Goal: Task Accomplishment & Management: Complete application form

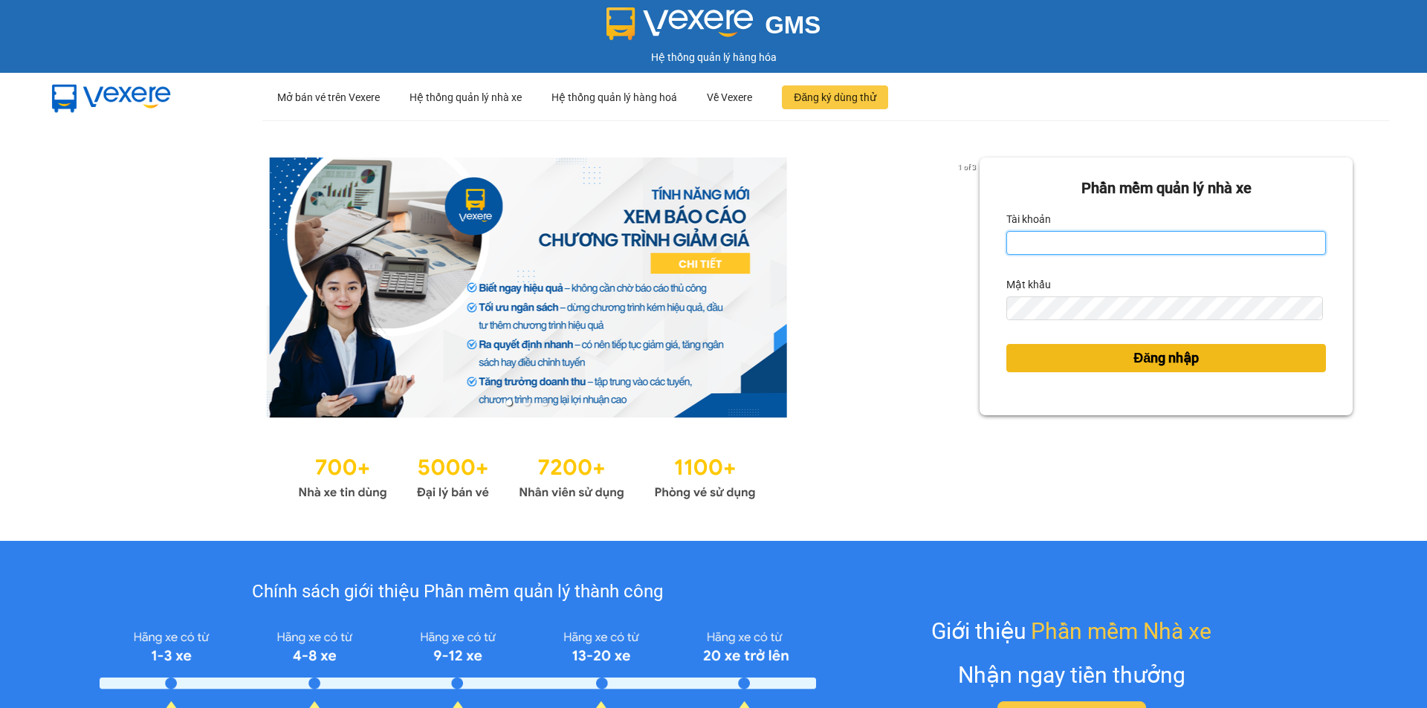
type input "nthanh.hhg"
click at [1167, 363] on span "Đăng nhập" at bounding box center [1165, 358] width 65 height 21
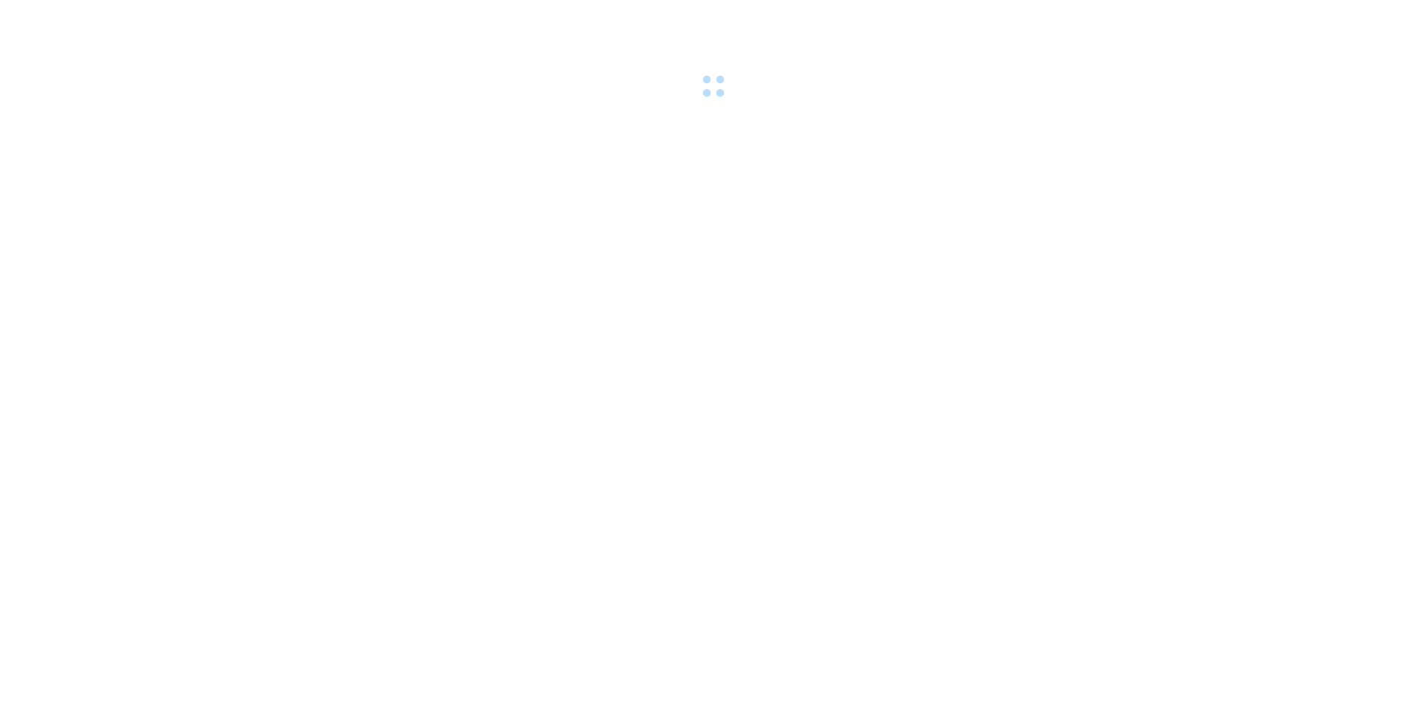
click at [1173, 360] on body at bounding box center [713, 354] width 1427 height 708
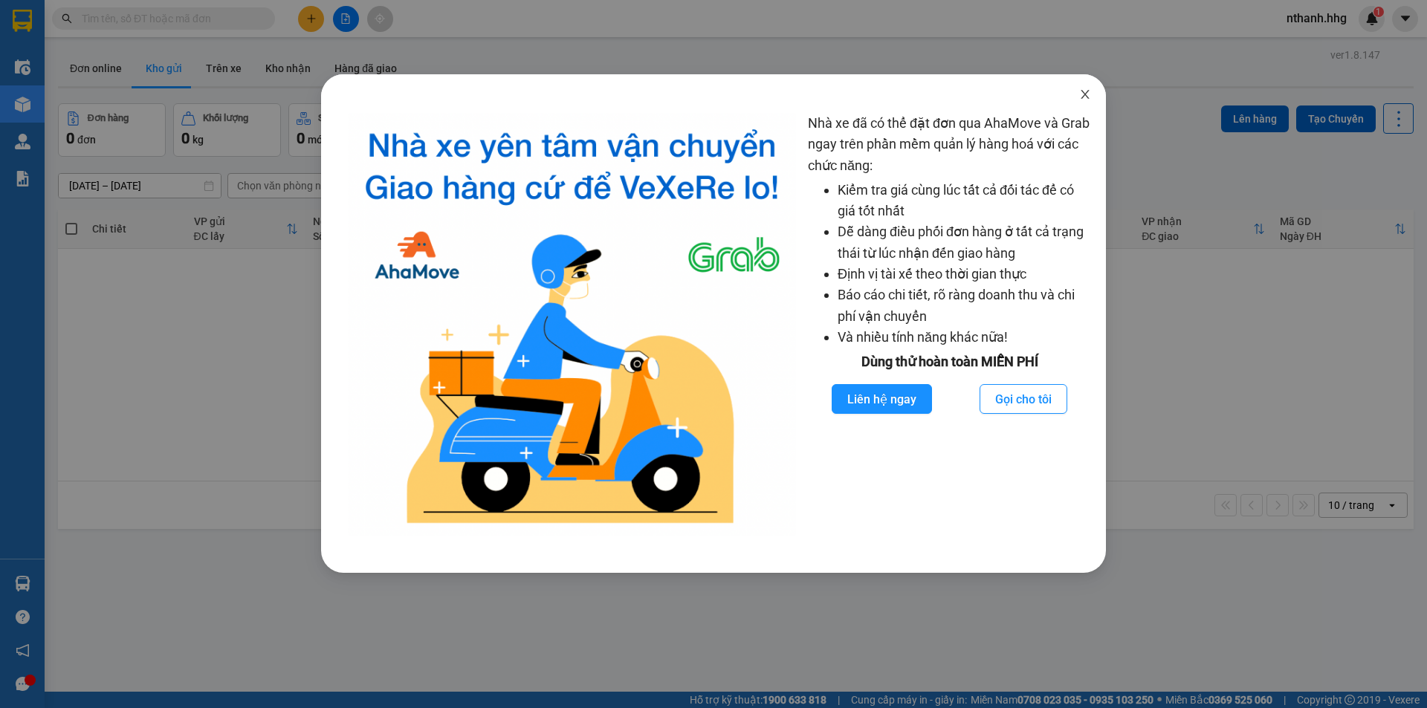
click at [1083, 95] on icon "close" at bounding box center [1085, 94] width 12 height 12
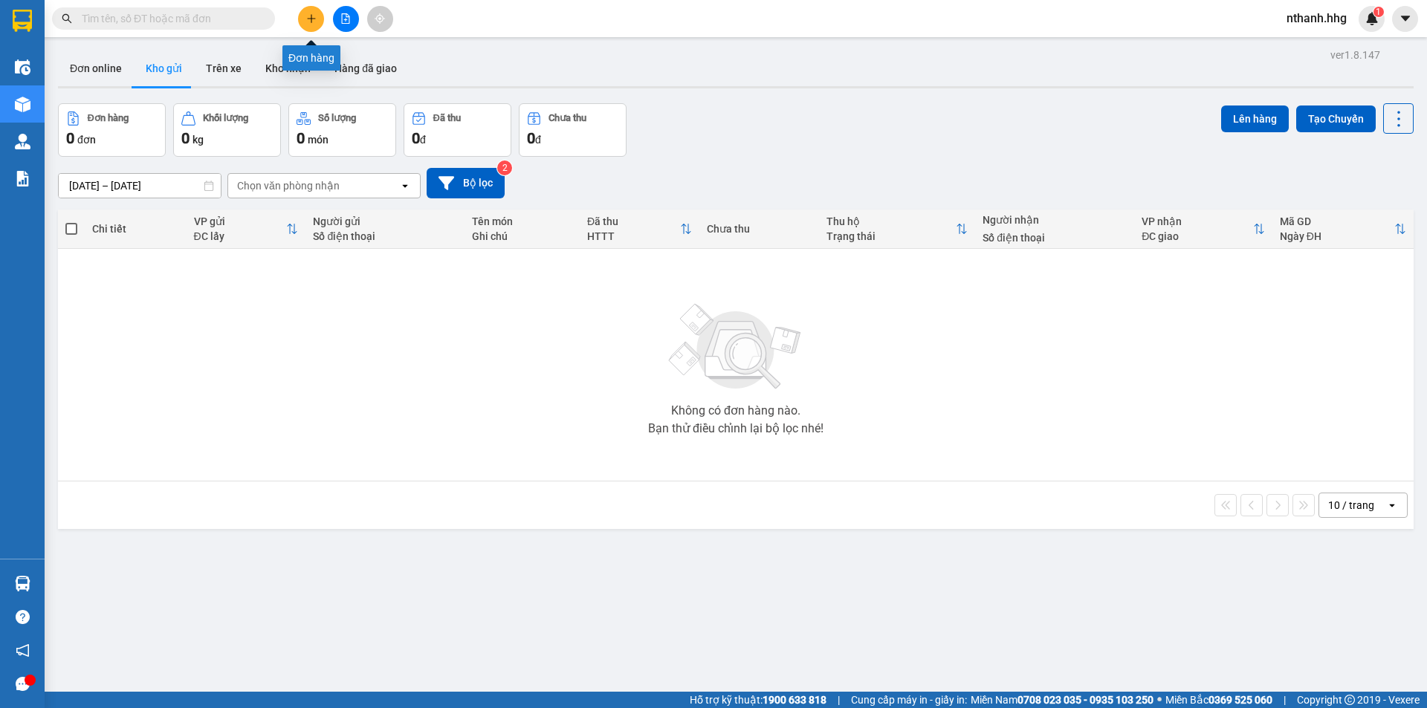
click at [314, 21] on icon "plus" at bounding box center [311, 18] width 10 height 10
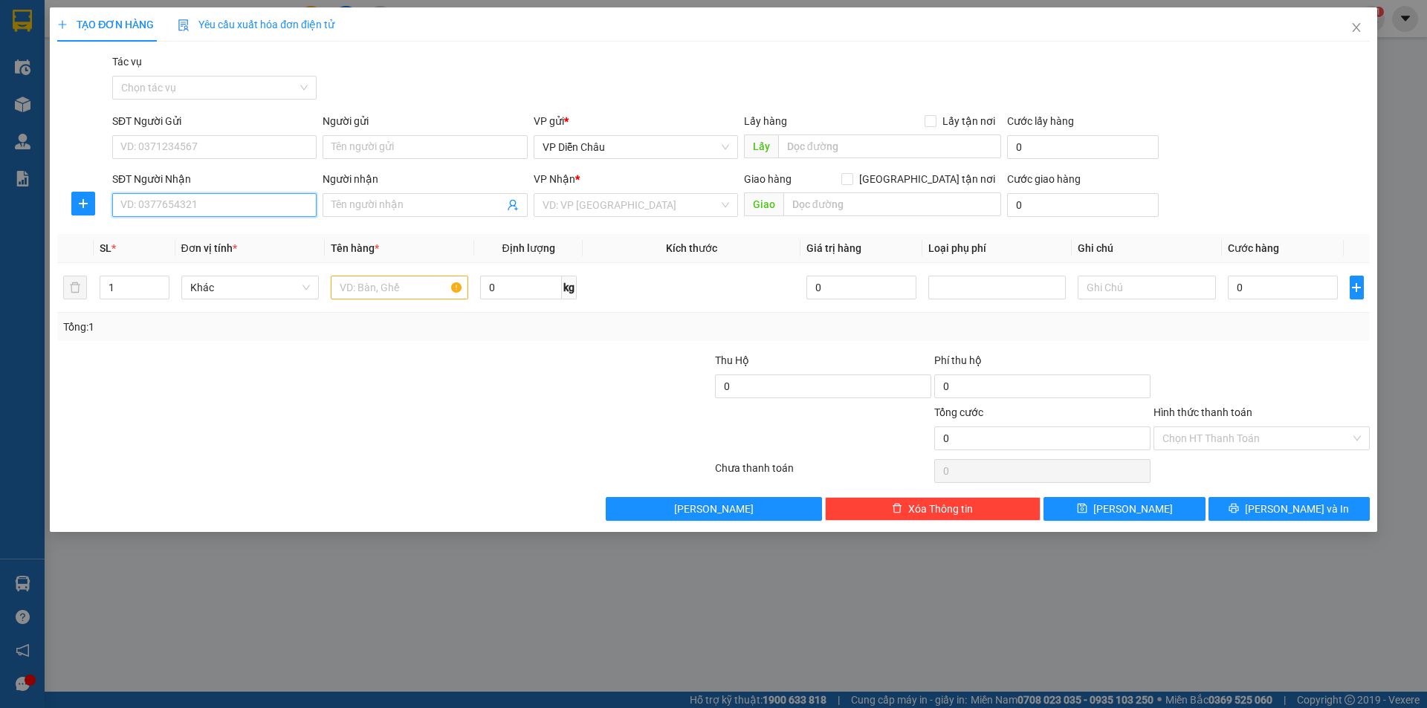
click at [181, 206] on input "SĐT Người Nhận" at bounding box center [214, 205] width 204 height 24
click at [158, 237] on div "0987957369" at bounding box center [214, 235] width 186 height 16
type input "0987957369"
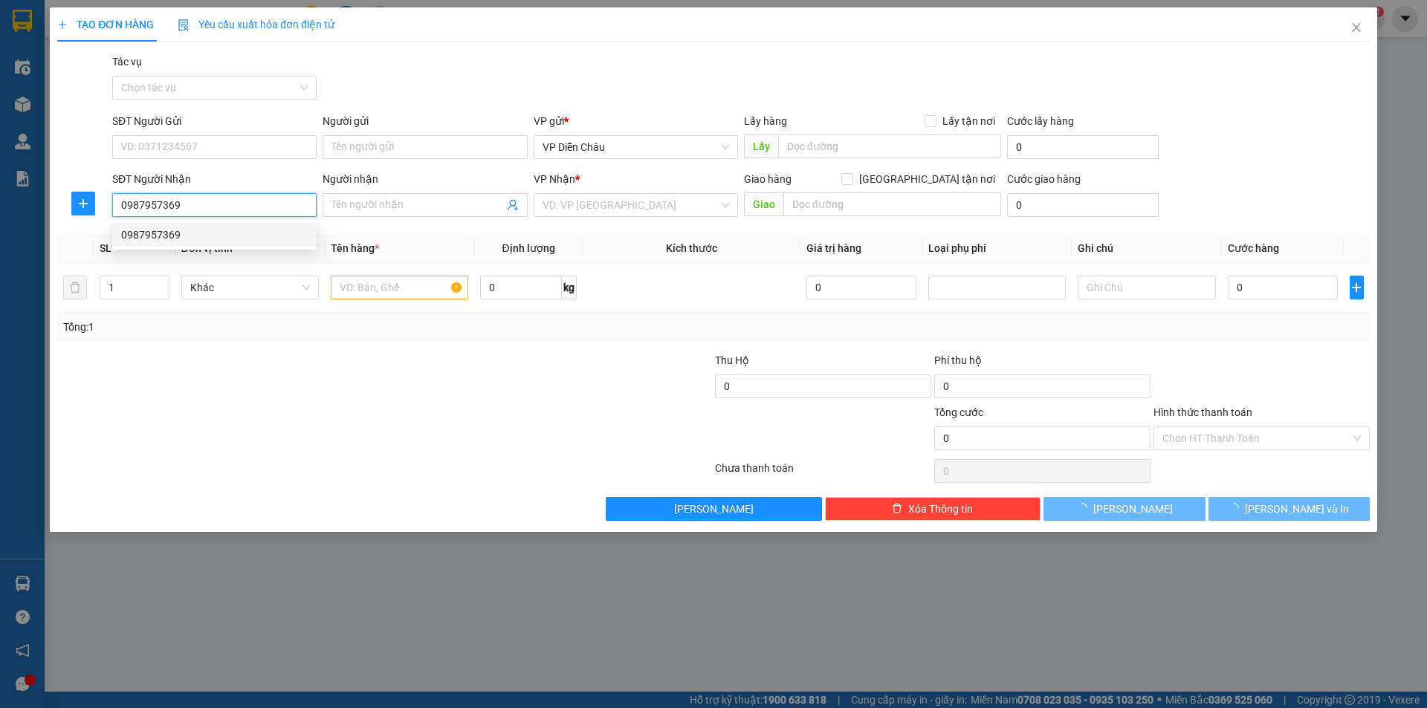
type input "cay coc,[PERSON_NAME]"
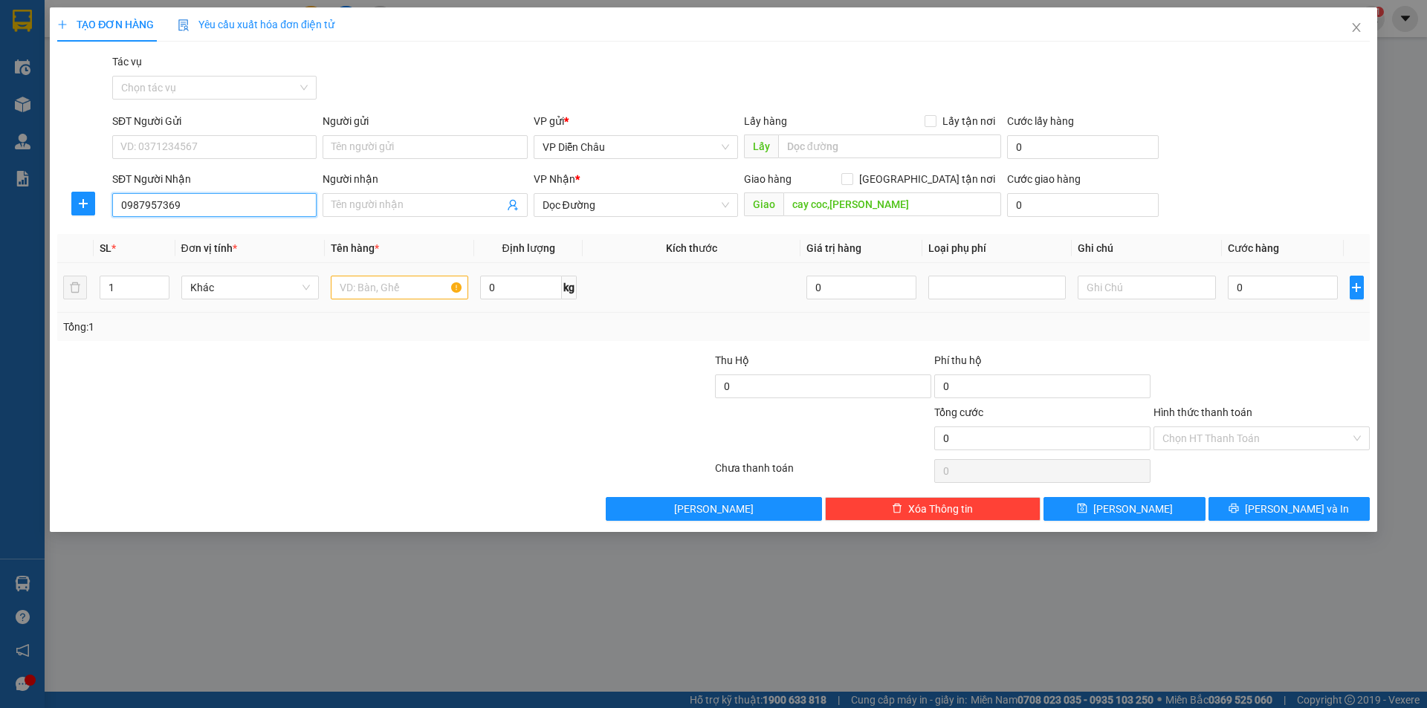
type input "0987957369"
click at [366, 293] on input "text" at bounding box center [399, 288] width 137 height 24
type input "chim"
click at [1270, 276] on input "0" at bounding box center [1282, 288] width 111 height 24
click at [1253, 290] on input "0" at bounding box center [1282, 288] width 111 height 24
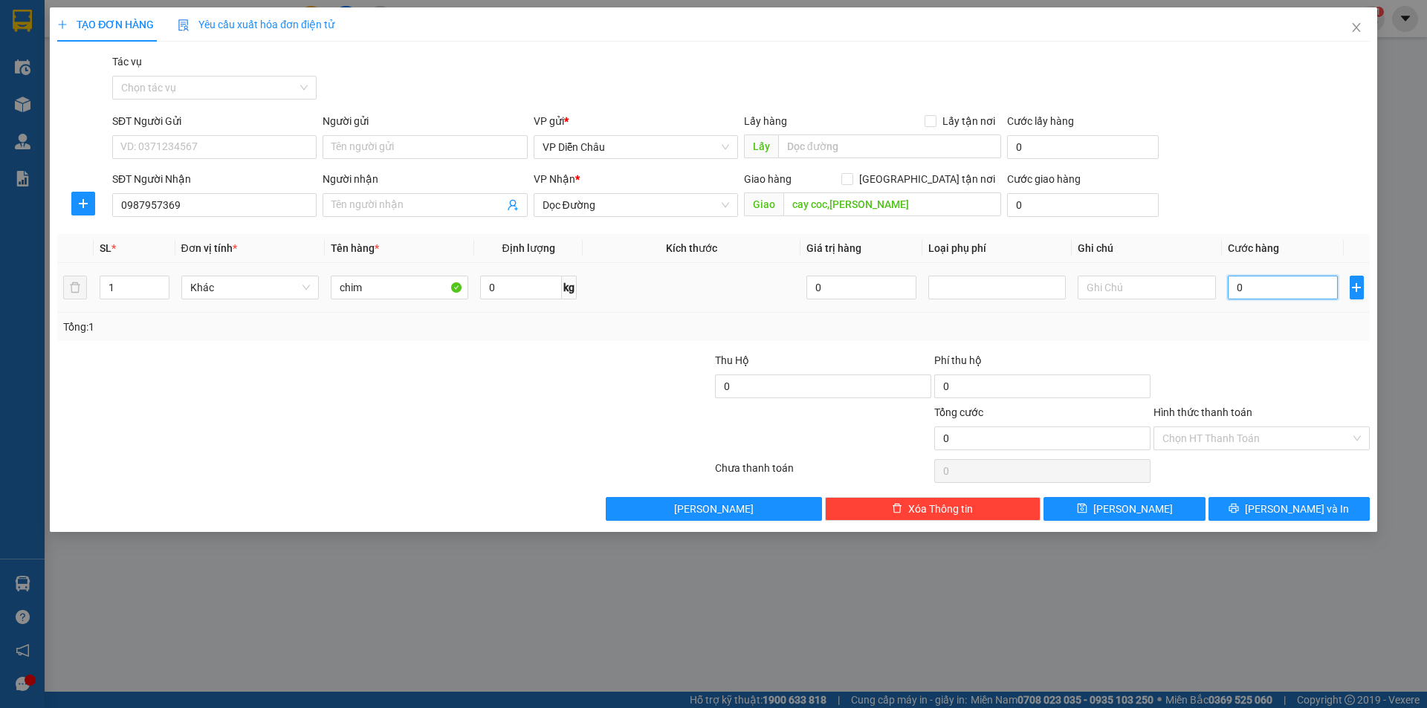
type input "01"
type input "1"
type input "010"
type input "10"
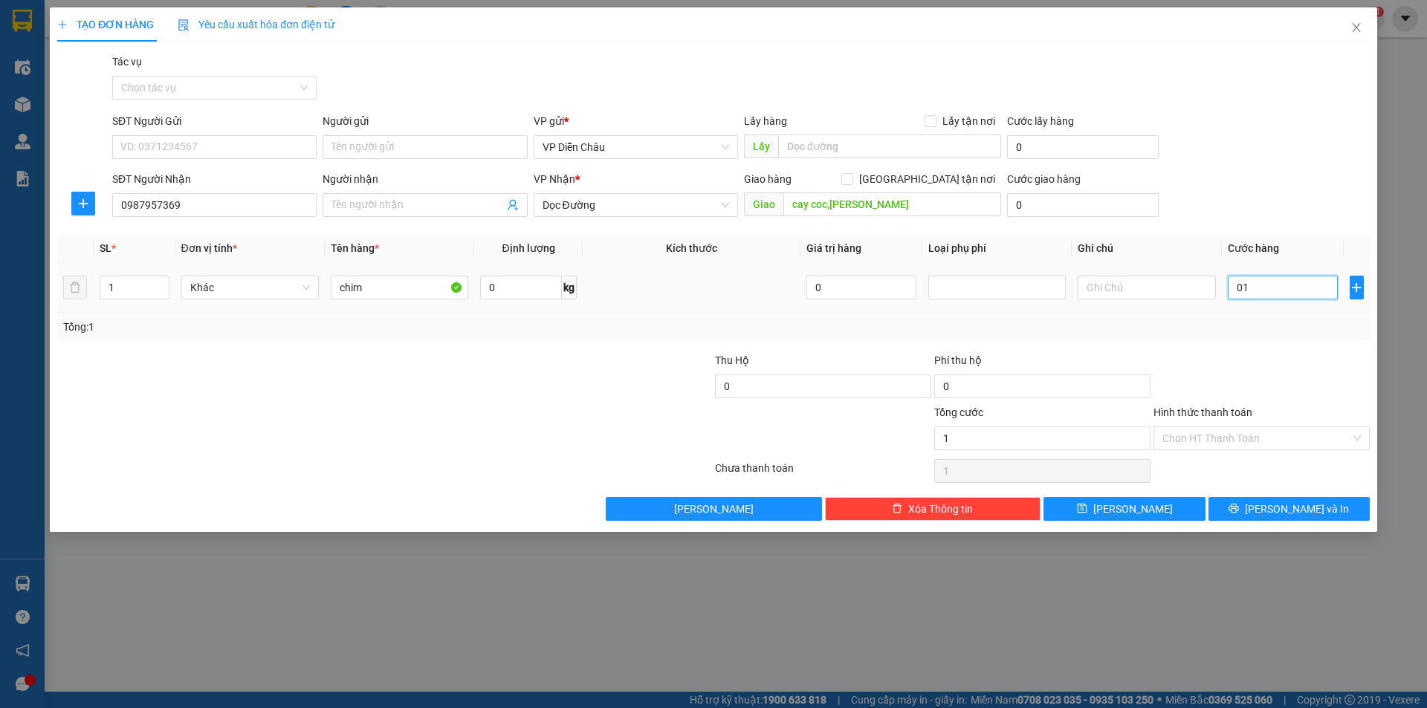
type input "10"
type input "0.100"
type input "100"
type input "01.000"
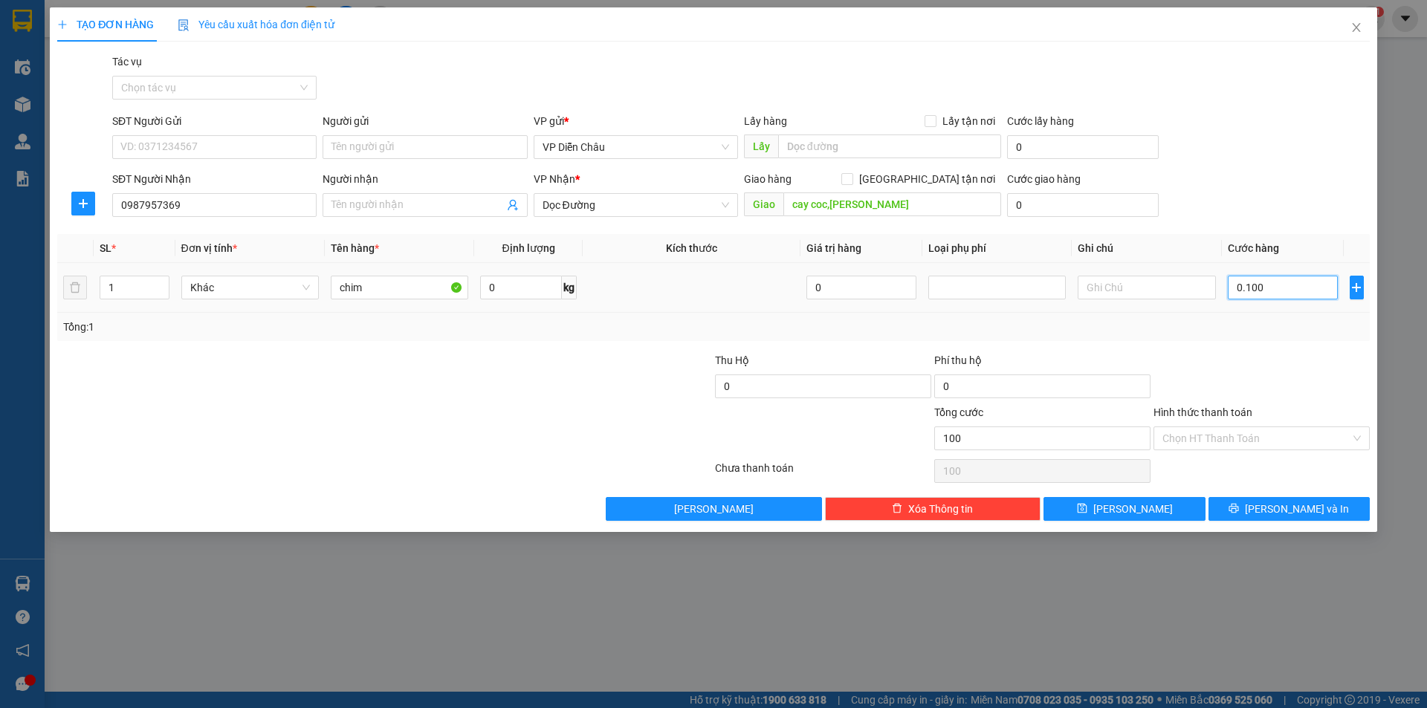
type input "1.000"
type input "010.000"
type input "10.000"
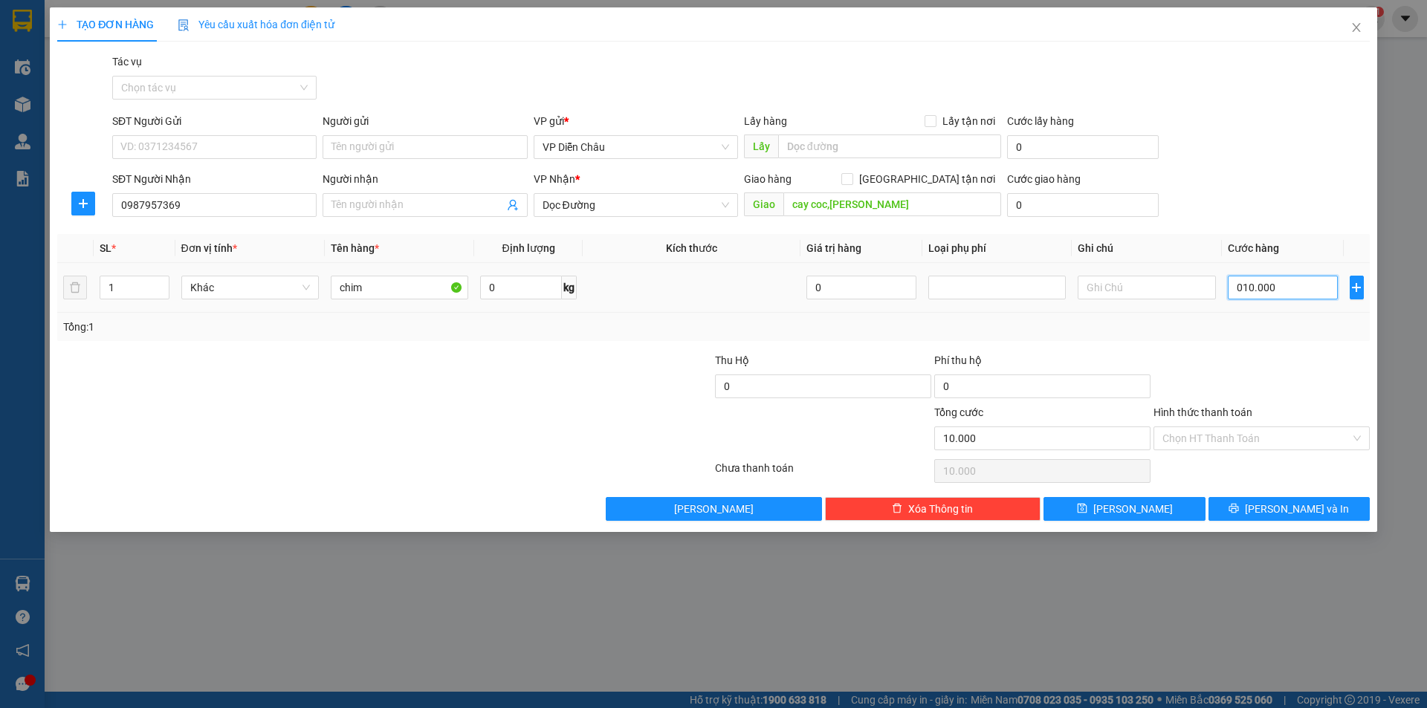
type input "0.100.000"
type input "100.000"
click at [1275, 504] on button "[PERSON_NAME] và In" at bounding box center [1288, 509] width 161 height 24
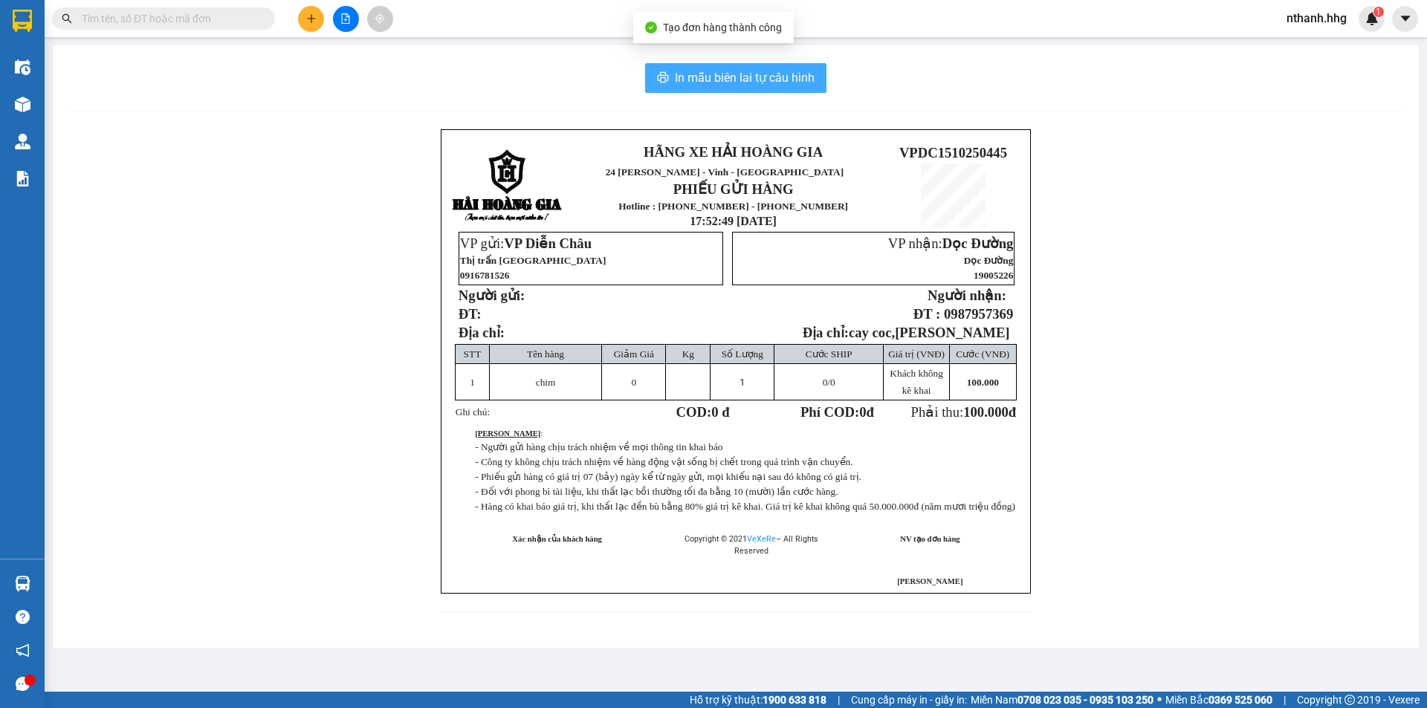
click at [762, 74] on span "In mẫu biên lai tự cấu hình" at bounding box center [745, 77] width 140 height 19
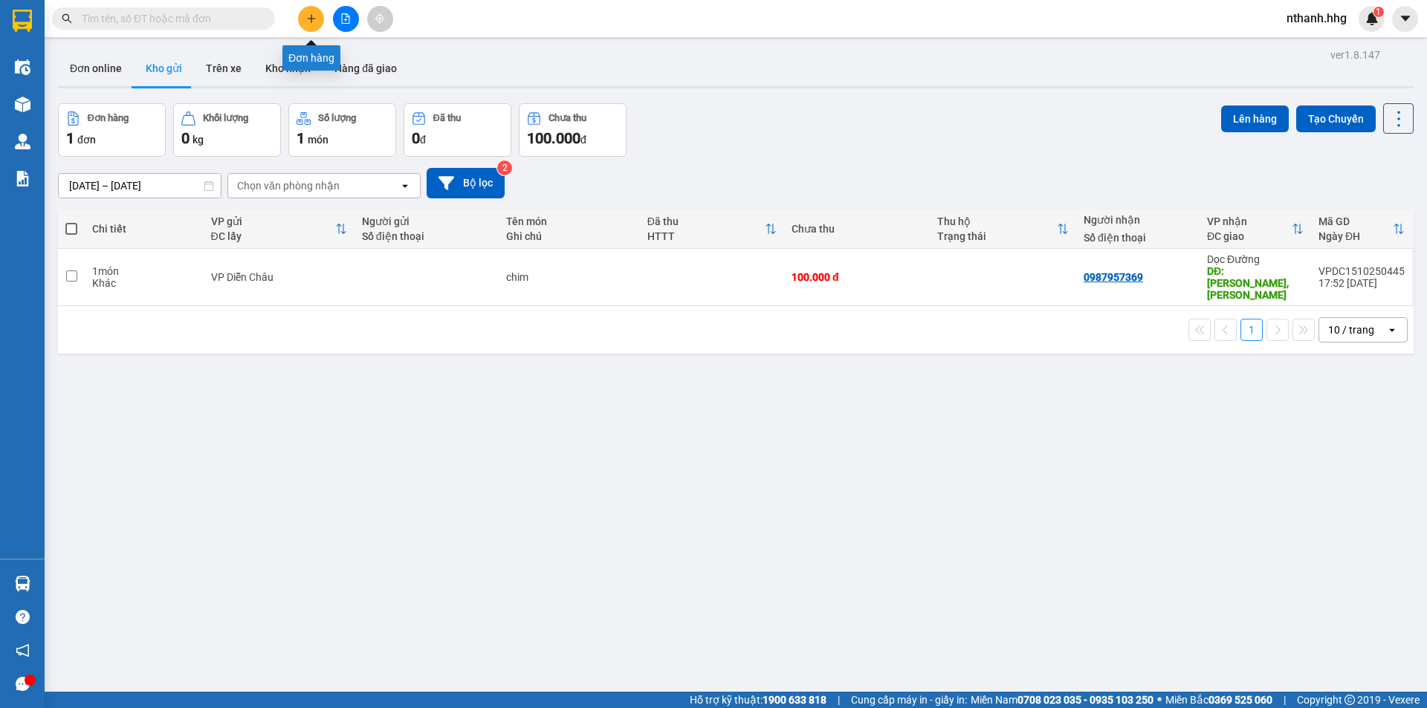
click at [313, 21] on icon "plus" at bounding box center [311, 18] width 10 height 10
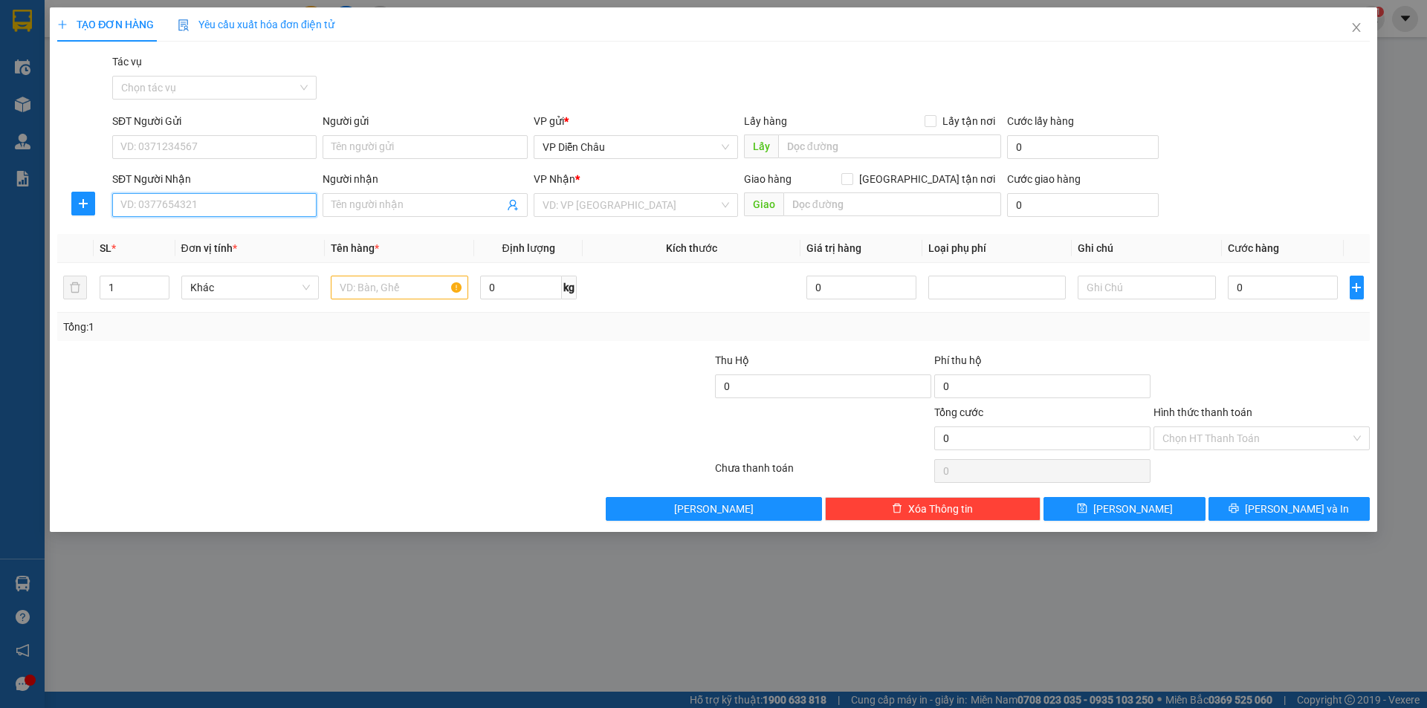
click at [189, 207] on input "SĐT Người Nhận" at bounding box center [214, 205] width 204 height 24
click at [160, 230] on div "0964868641" at bounding box center [214, 235] width 186 height 16
type input "0964868641"
click at [163, 282] on icon "up" at bounding box center [160, 284] width 5 height 5
type input "3"
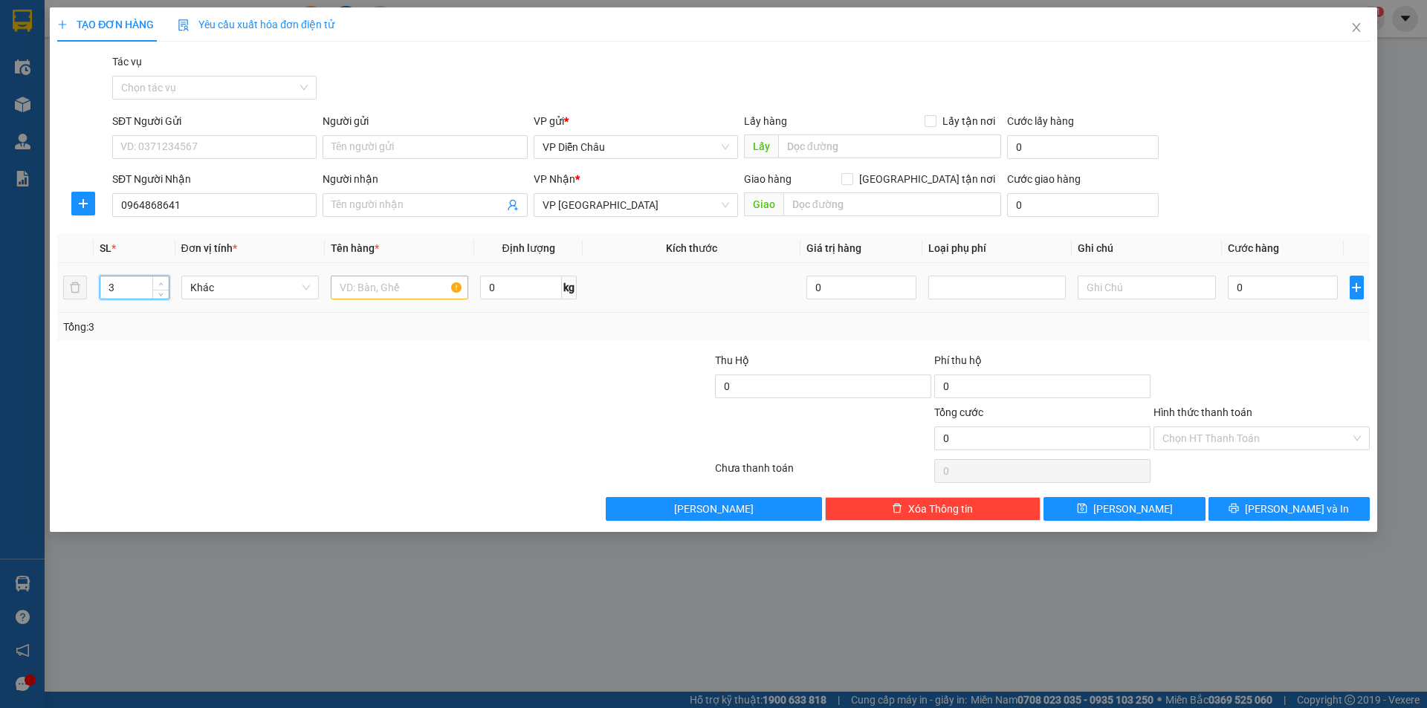
click at [163, 282] on icon "up" at bounding box center [160, 284] width 5 height 5
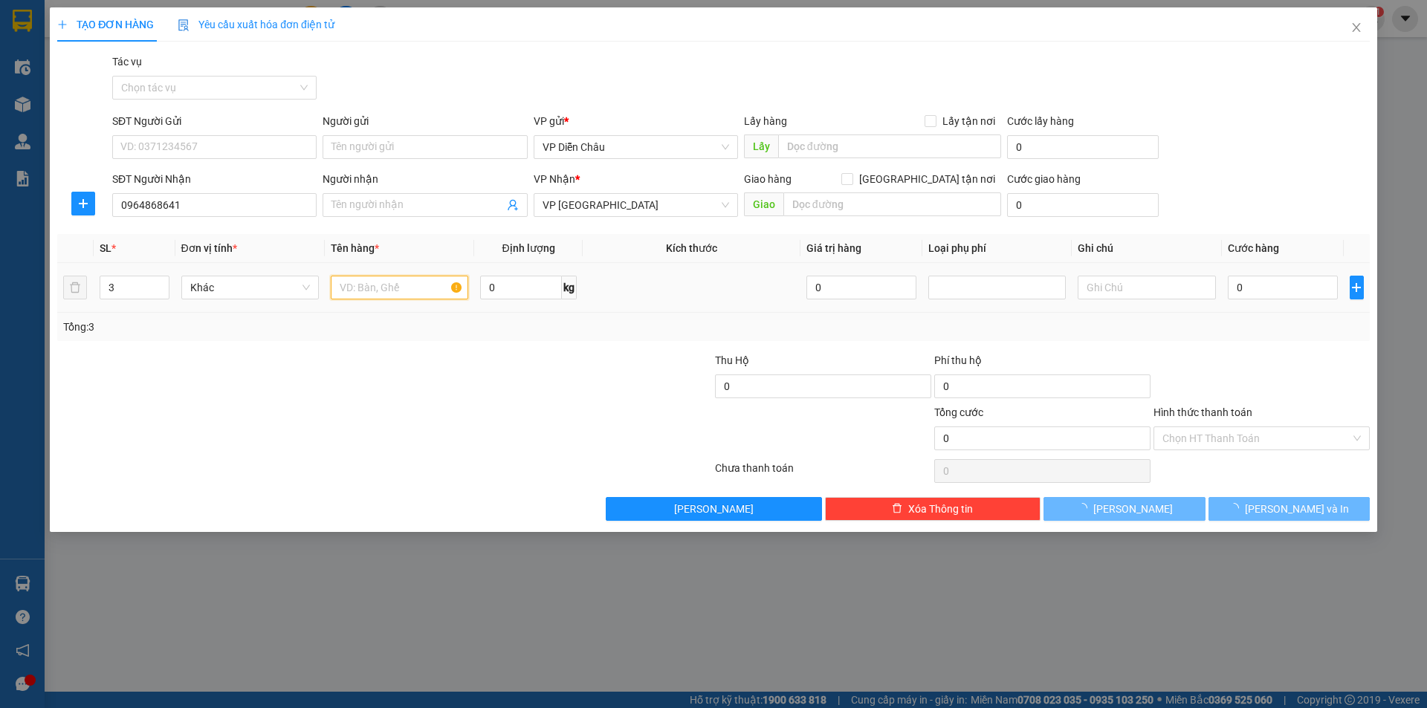
click at [402, 291] on input "text" at bounding box center [399, 288] width 137 height 24
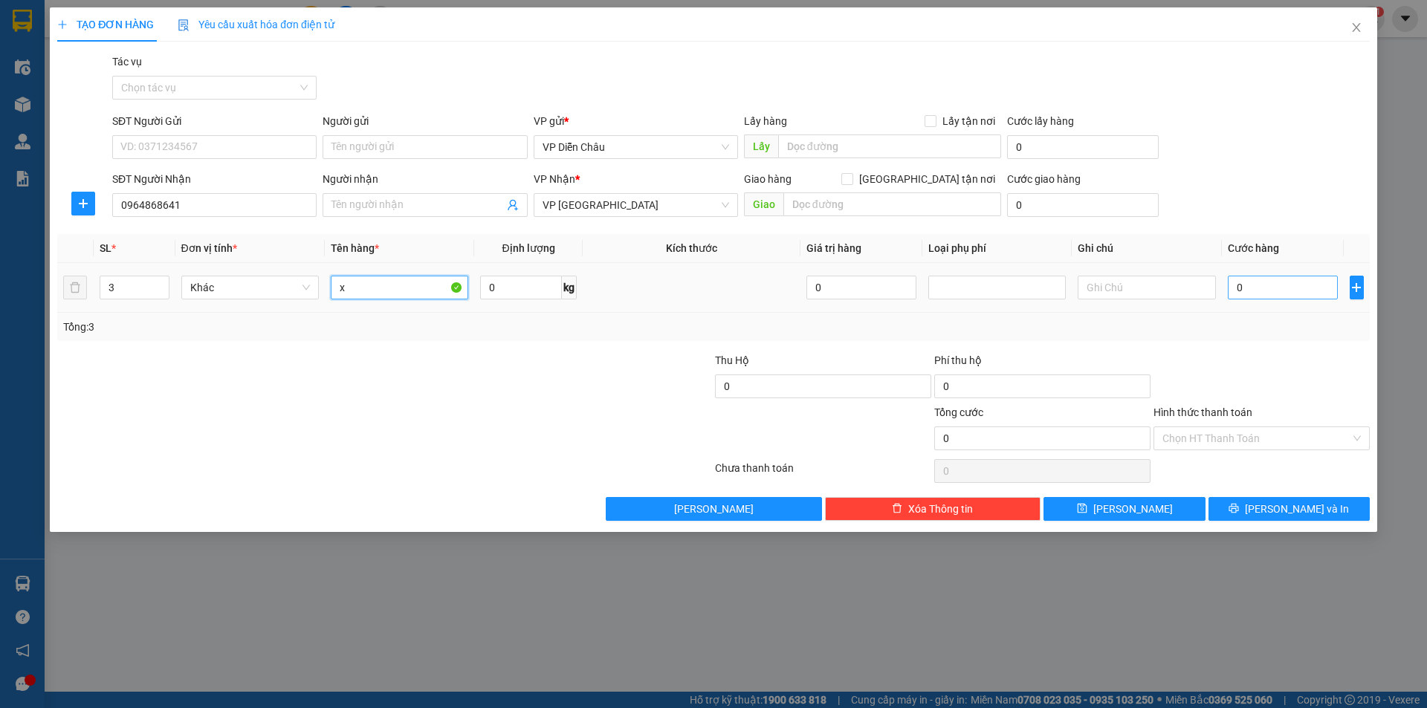
type input "x"
click at [1267, 291] on input "0" at bounding box center [1282, 288] width 111 height 24
type input "3"
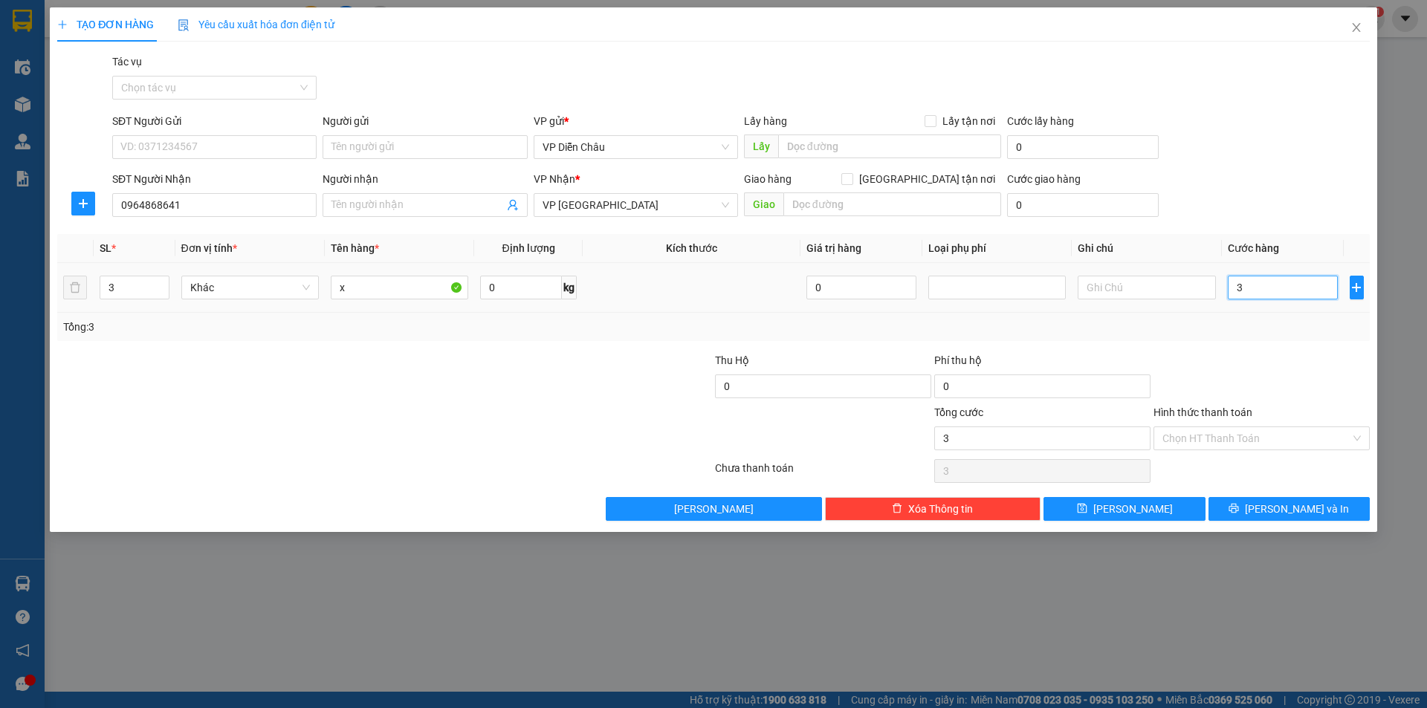
type input "34"
type input "340"
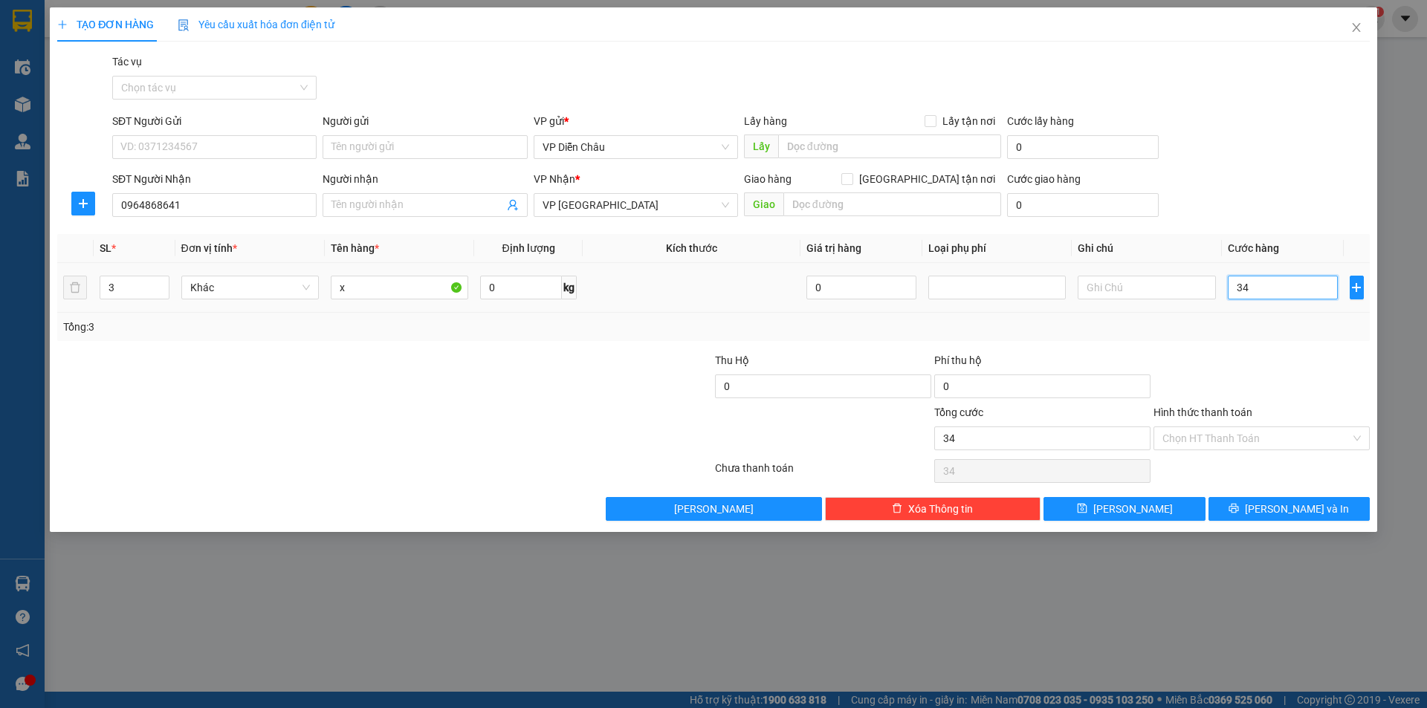
type input "340"
type input "3.400"
type input "34.000"
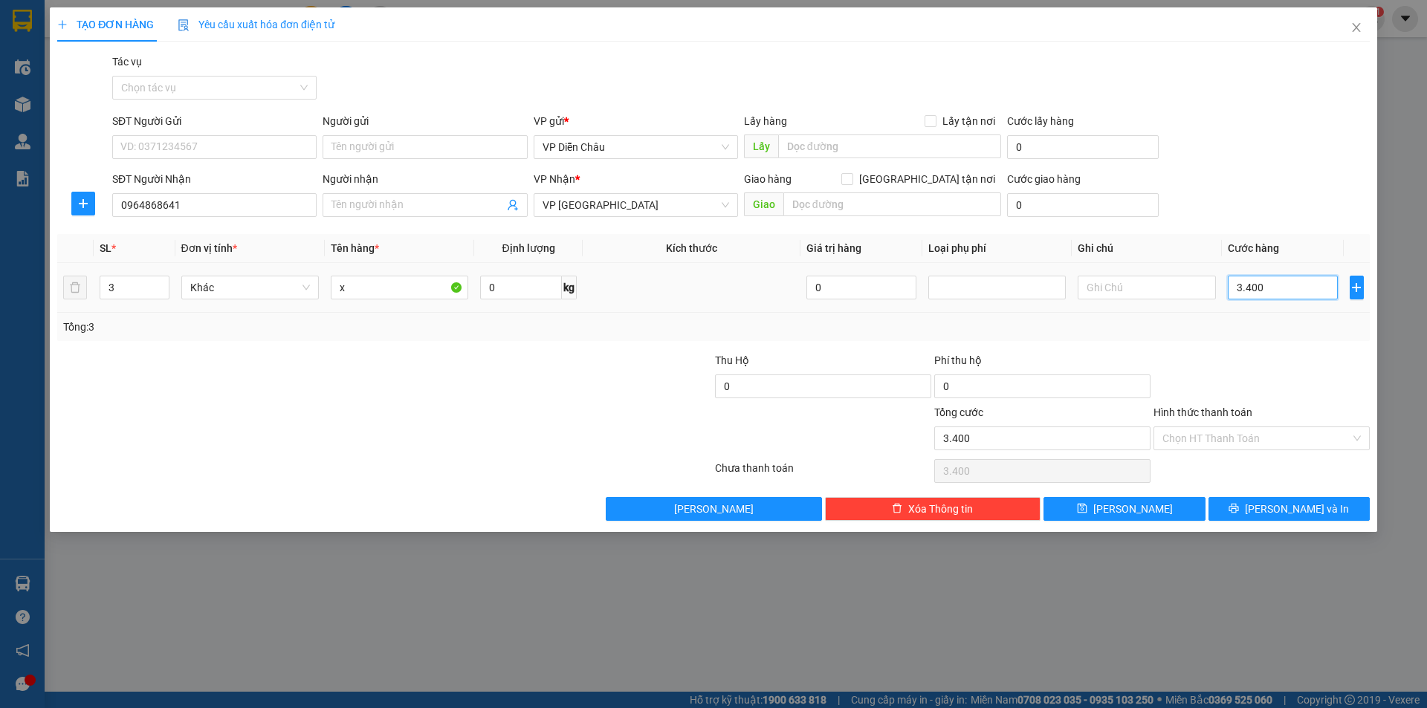
type input "34.000"
type input "340.000"
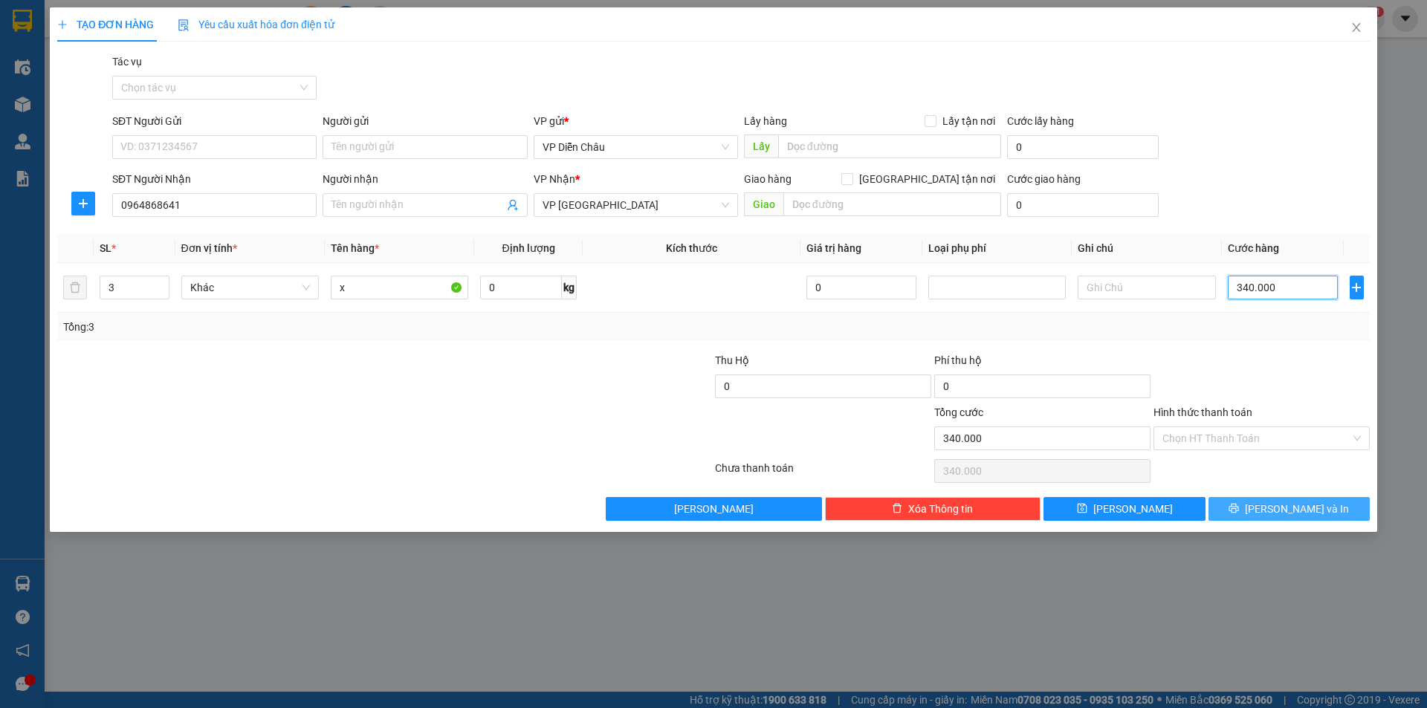
type input "340.000"
click at [1277, 504] on span "[PERSON_NAME] và In" at bounding box center [1296, 509] width 104 height 16
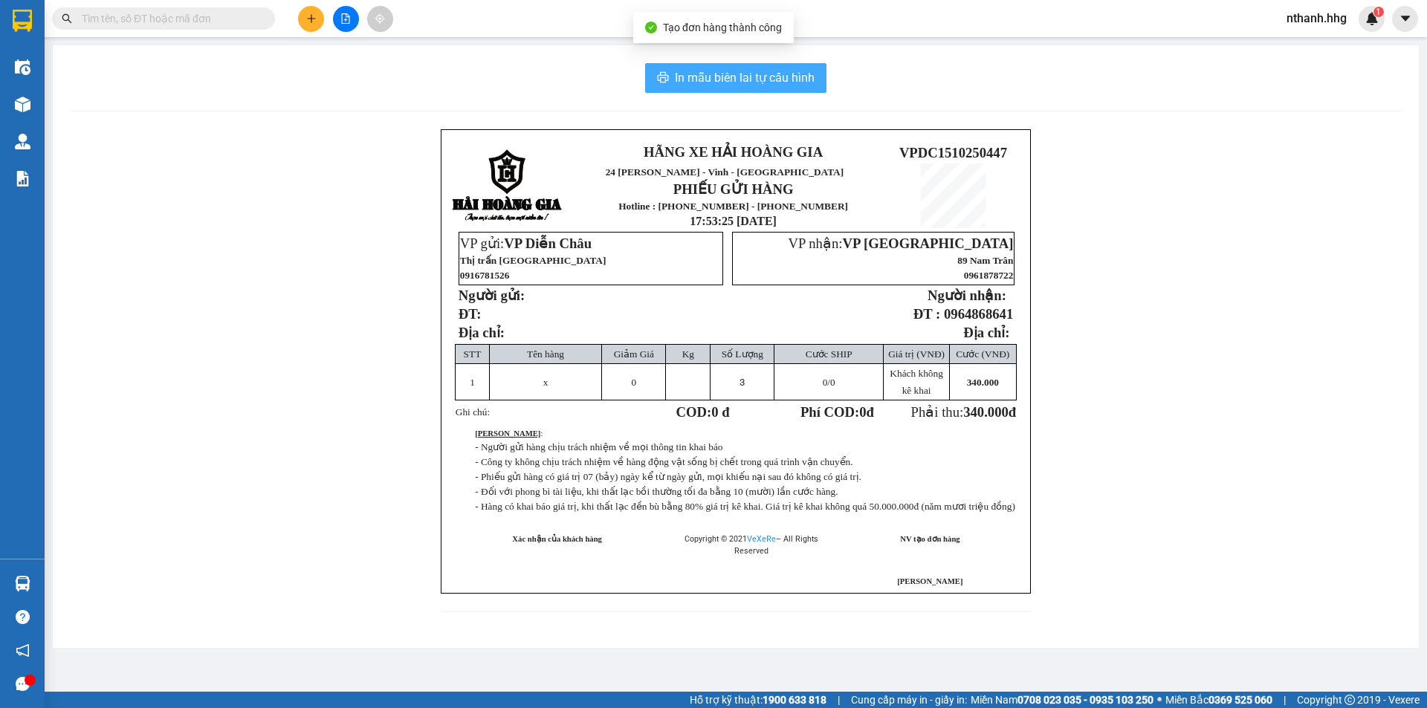
click at [785, 71] on span "In mẫu biên lai tự cấu hình" at bounding box center [745, 77] width 140 height 19
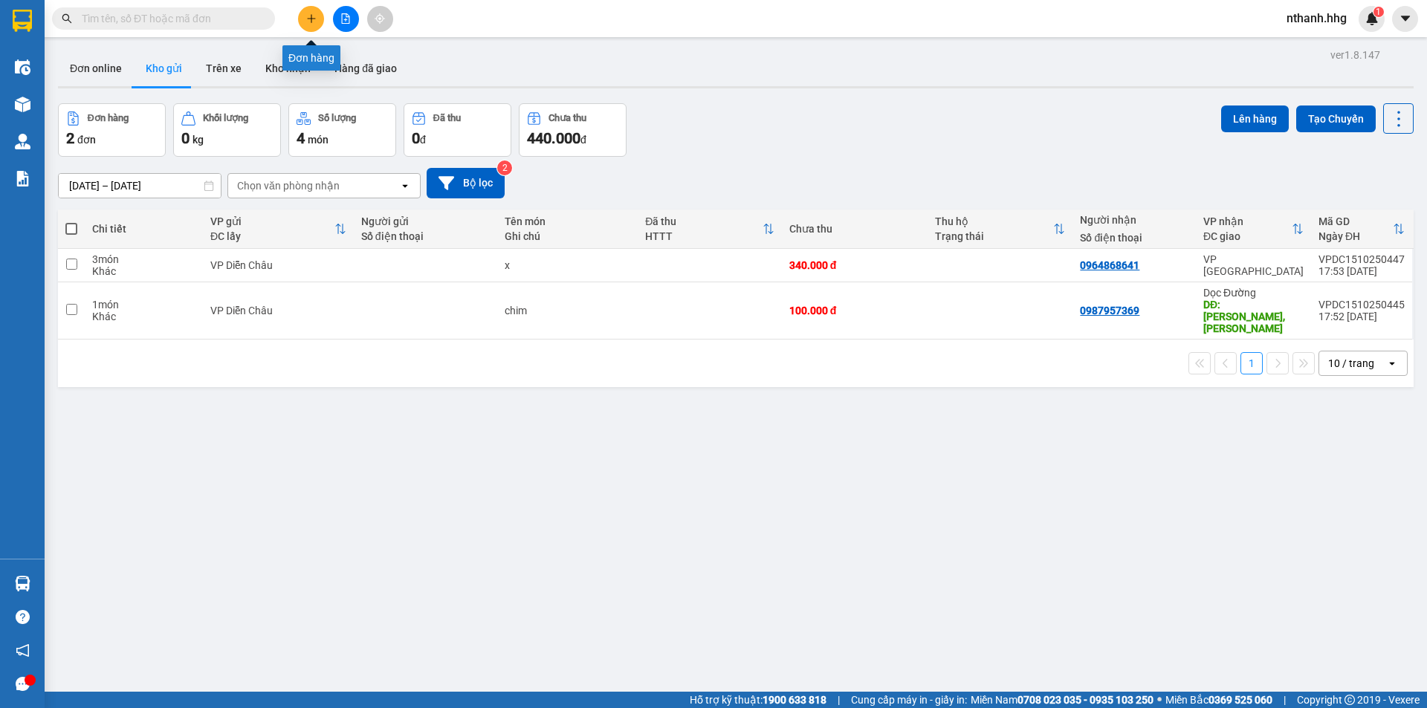
click at [314, 19] on icon "plus" at bounding box center [311, 18] width 10 height 10
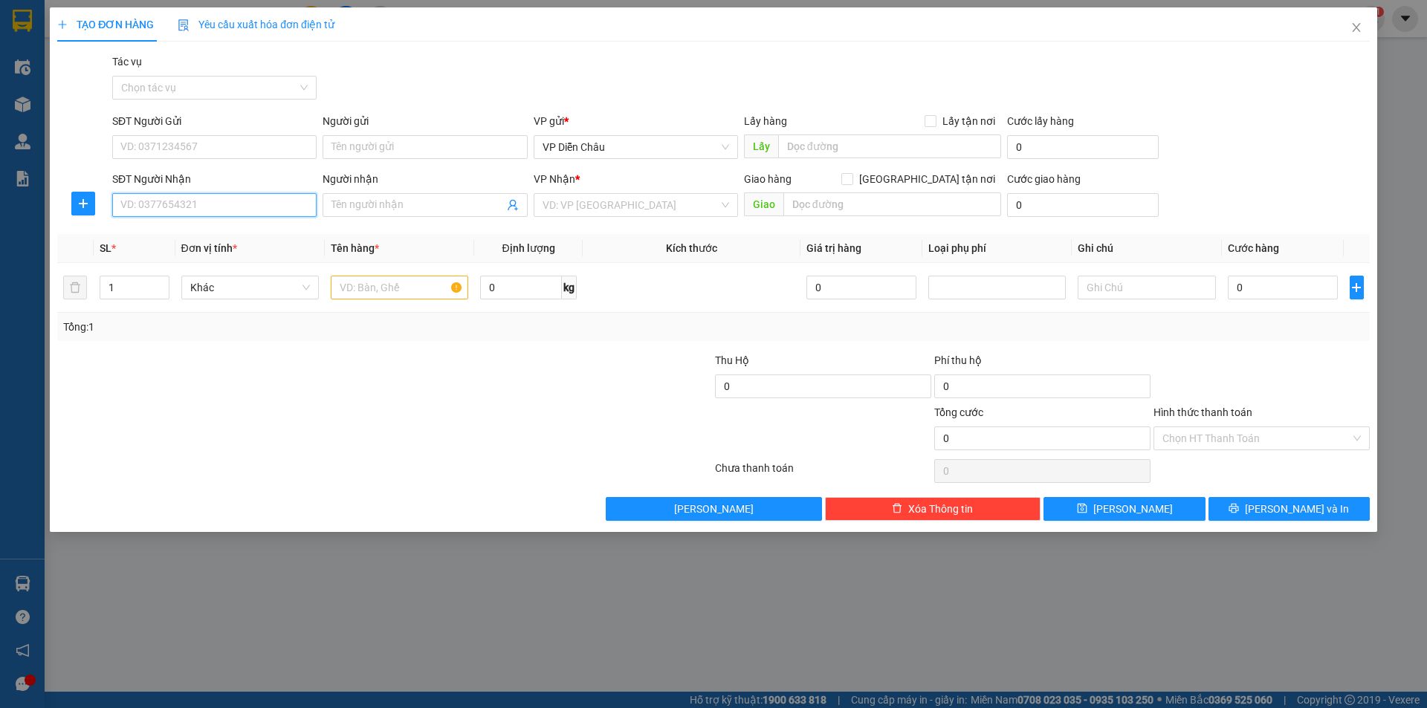
click at [241, 207] on input "SĐT Người Nhận" at bounding box center [214, 205] width 204 height 24
click at [206, 235] on div "0966566198" at bounding box center [214, 235] width 186 height 16
type input "0966566198"
click at [162, 283] on icon "up" at bounding box center [160, 284] width 5 height 5
type input "3"
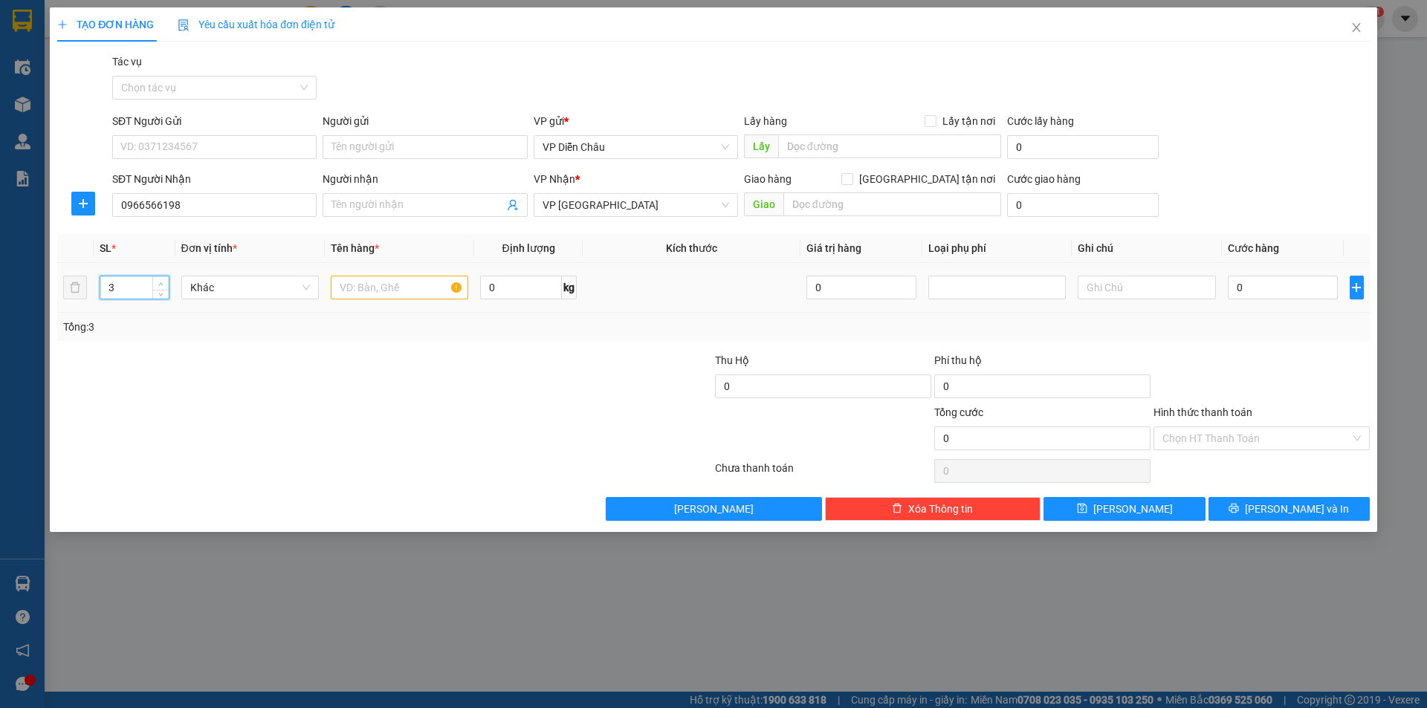
click at [162, 282] on icon "up" at bounding box center [160, 284] width 5 height 5
click at [392, 296] on input "text" at bounding box center [399, 288] width 137 height 24
type input "bi"
click at [1265, 282] on input "0" at bounding box center [1282, 288] width 111 height 24
type input "3"
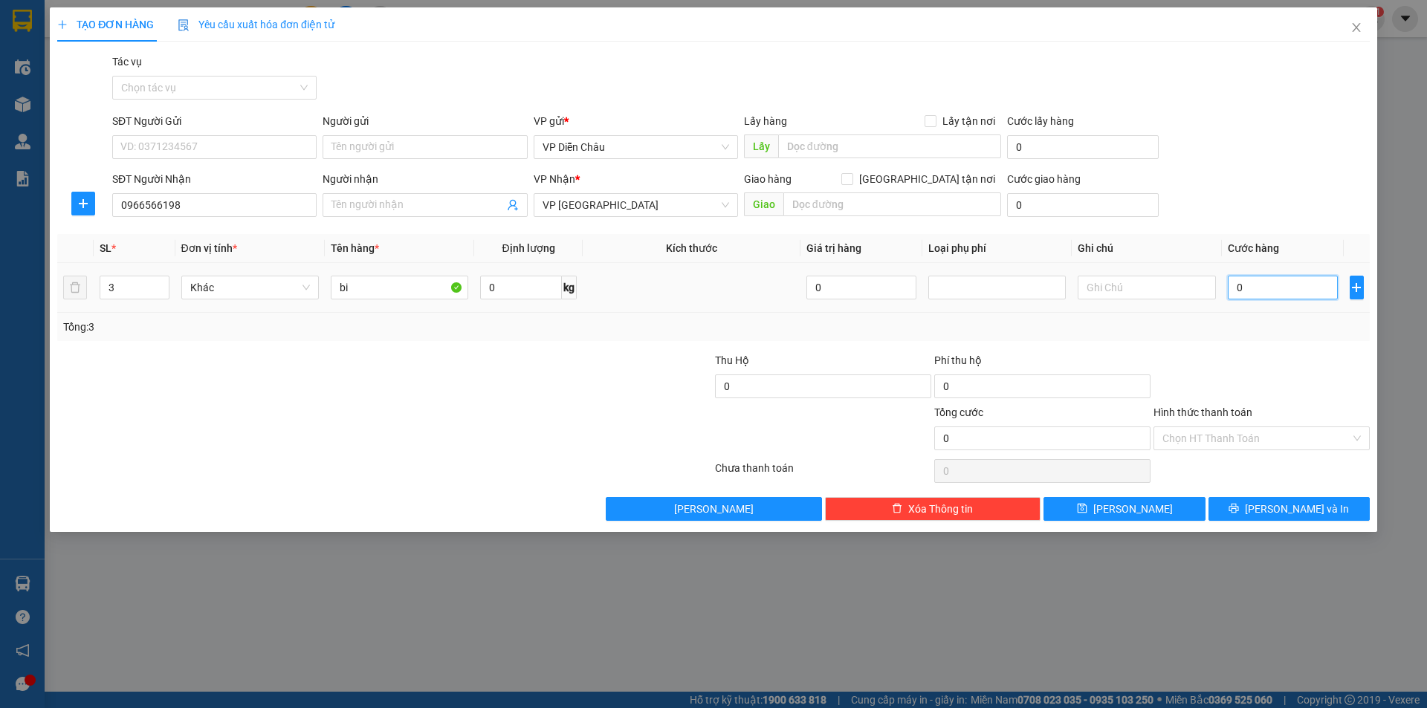
type input "3"
type input "30"
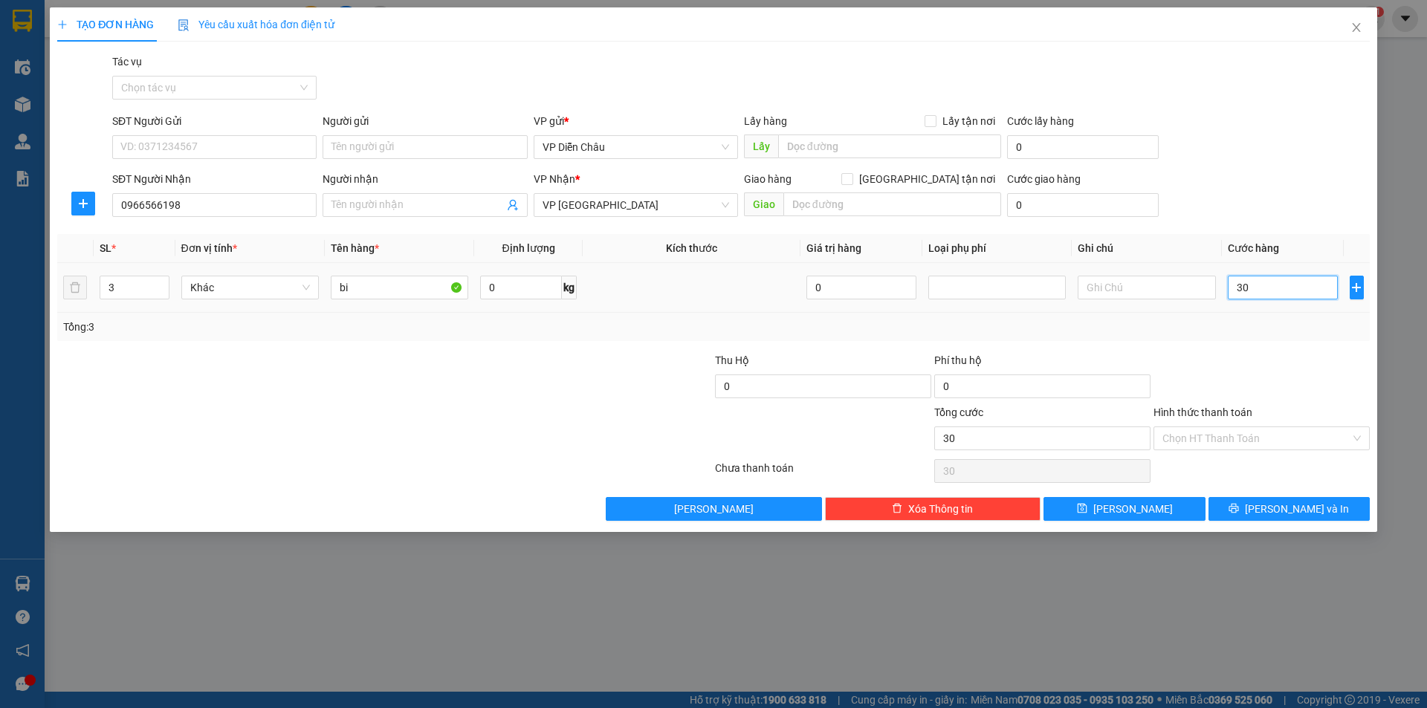
type input "300"
type input "3.000"
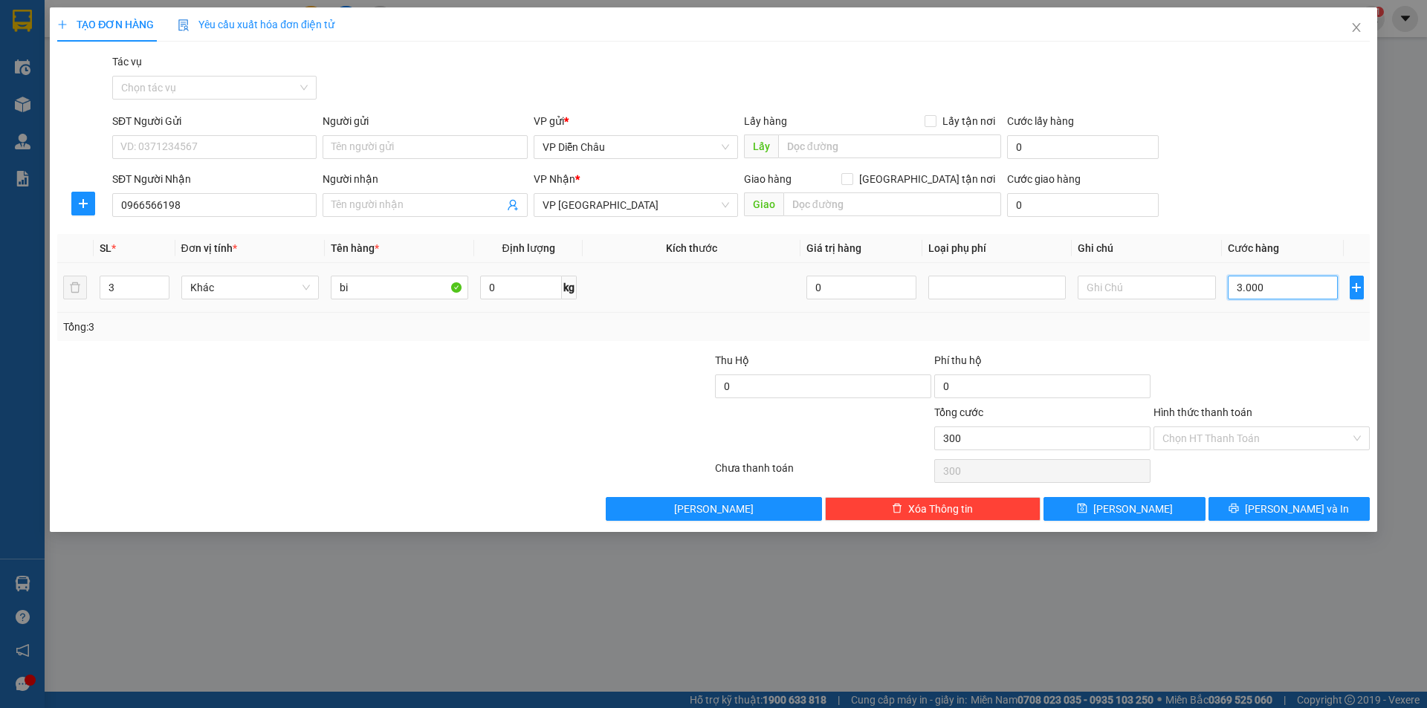
type input "3.000"
type input "30.000"
type input "300.000"
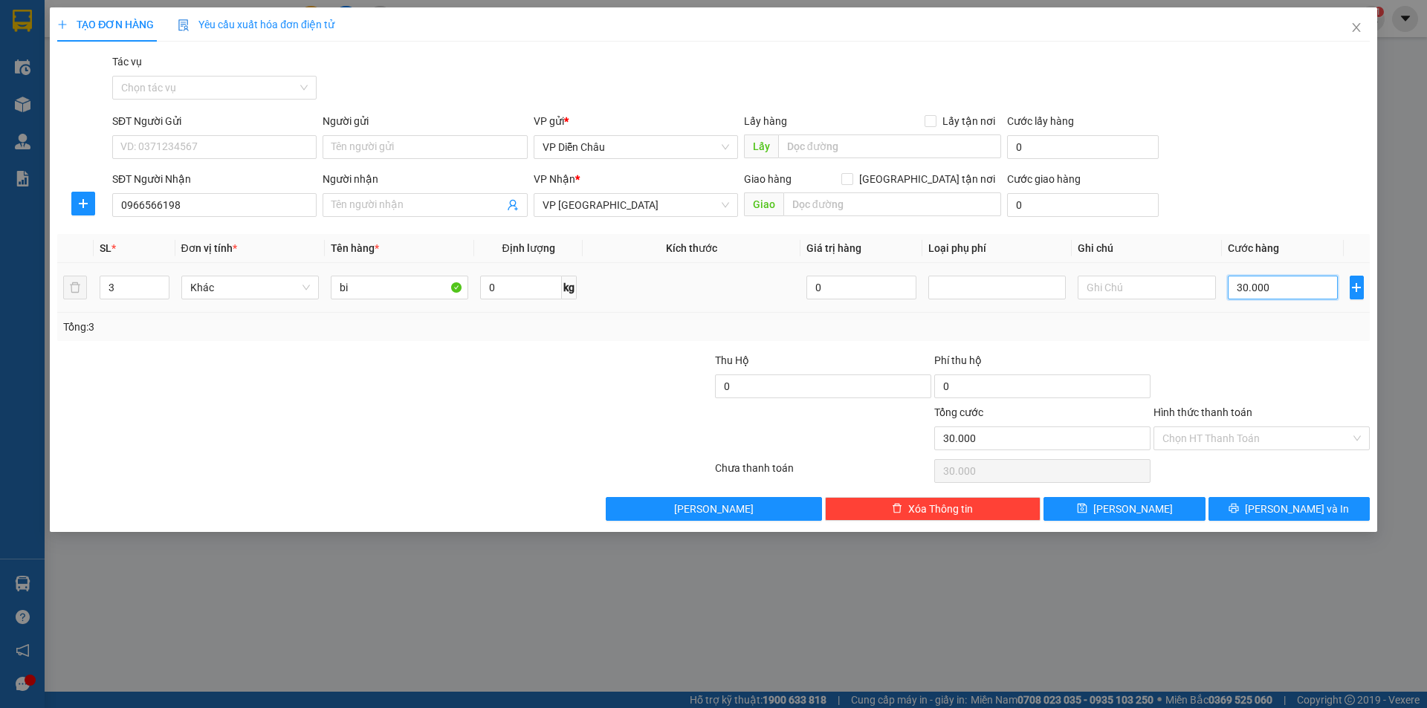
type input "300.000"
click at [1239, 507] on icon "printer" at bounding box center [1233, 508] width 10 height 10
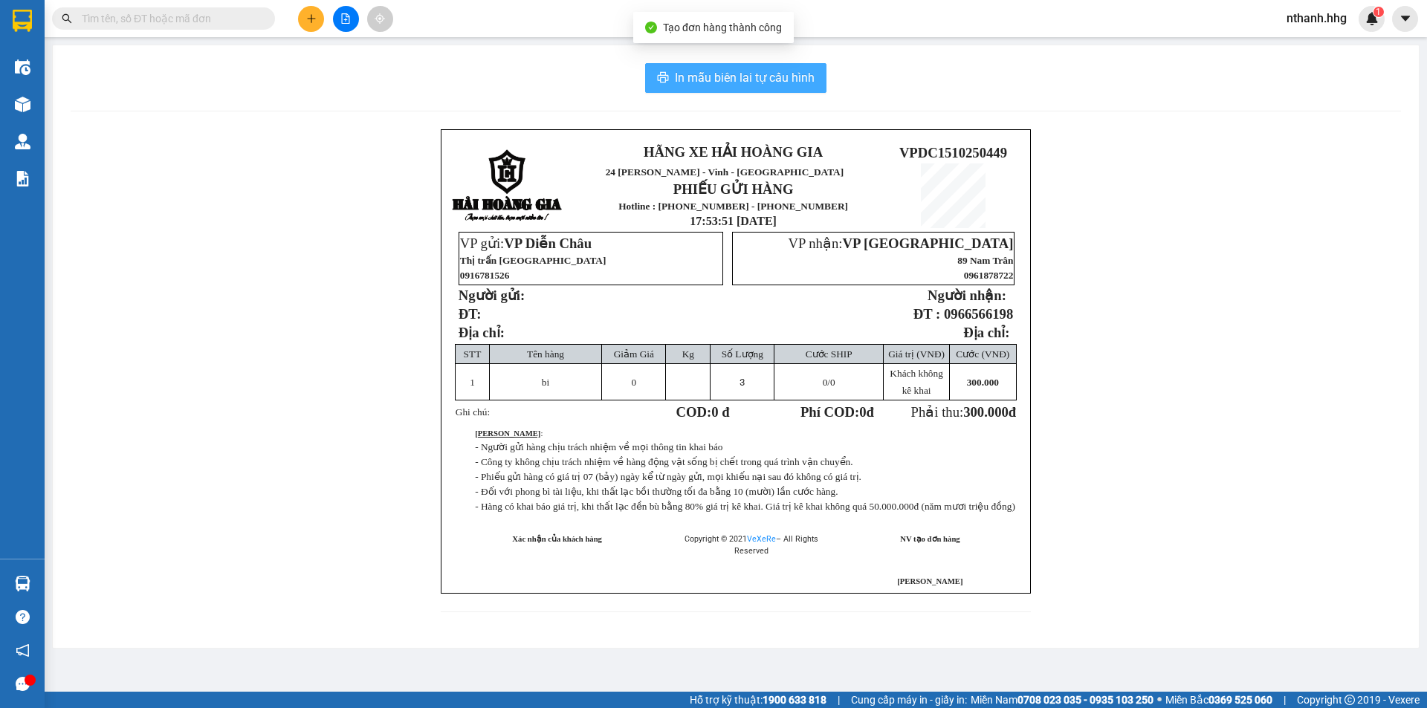
click at [739, 82] on span "In mẫu biên lai tự cấu hình" at bounding box center [745, 77] width 140 height 19
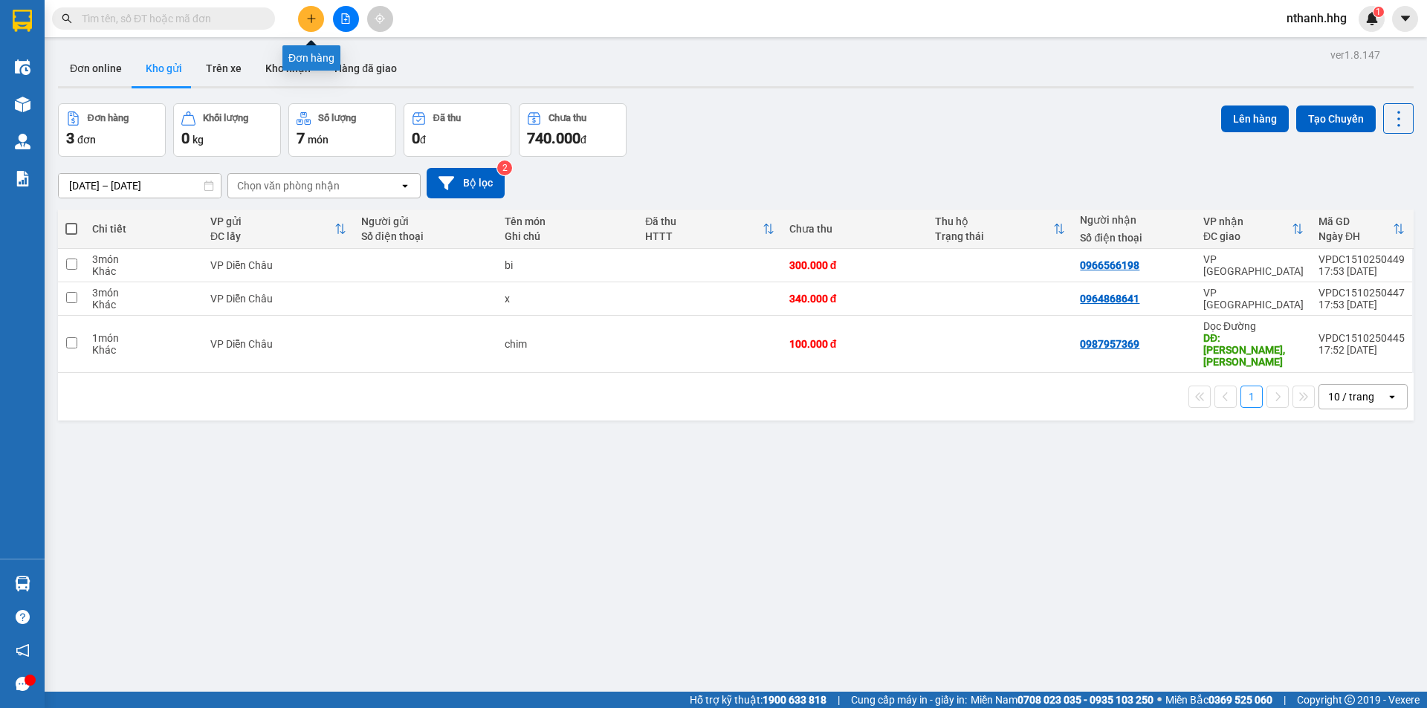
click at [311, 22] on icon "plus" at bounding box center [311, 18] width 1 height 8
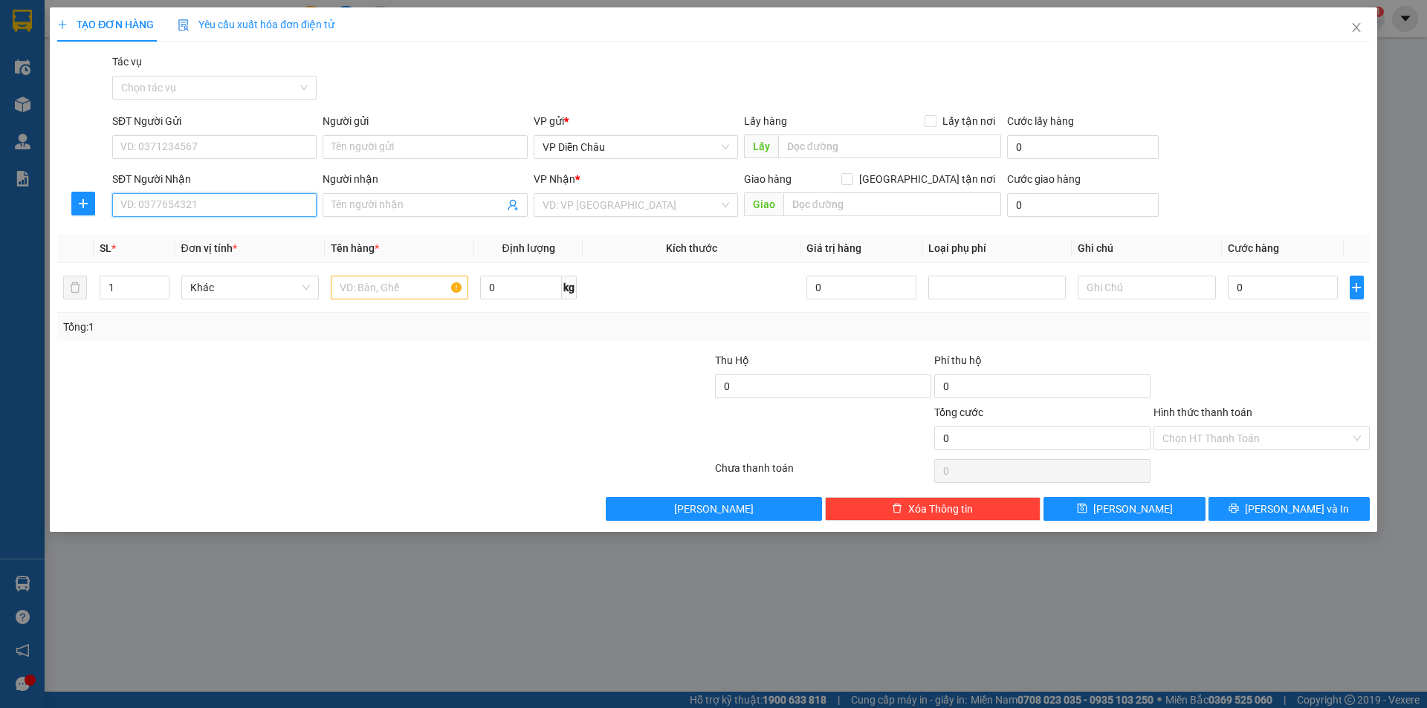
click at [235, 208] on input "SĐT Người Nhận" at bounding box center [214, 205] width 204 height 24
click at [157, 237] on div "0986818087 - Pha Thuý" at bounding box center [214, 235] width 186 height 16
type input "0986818087"
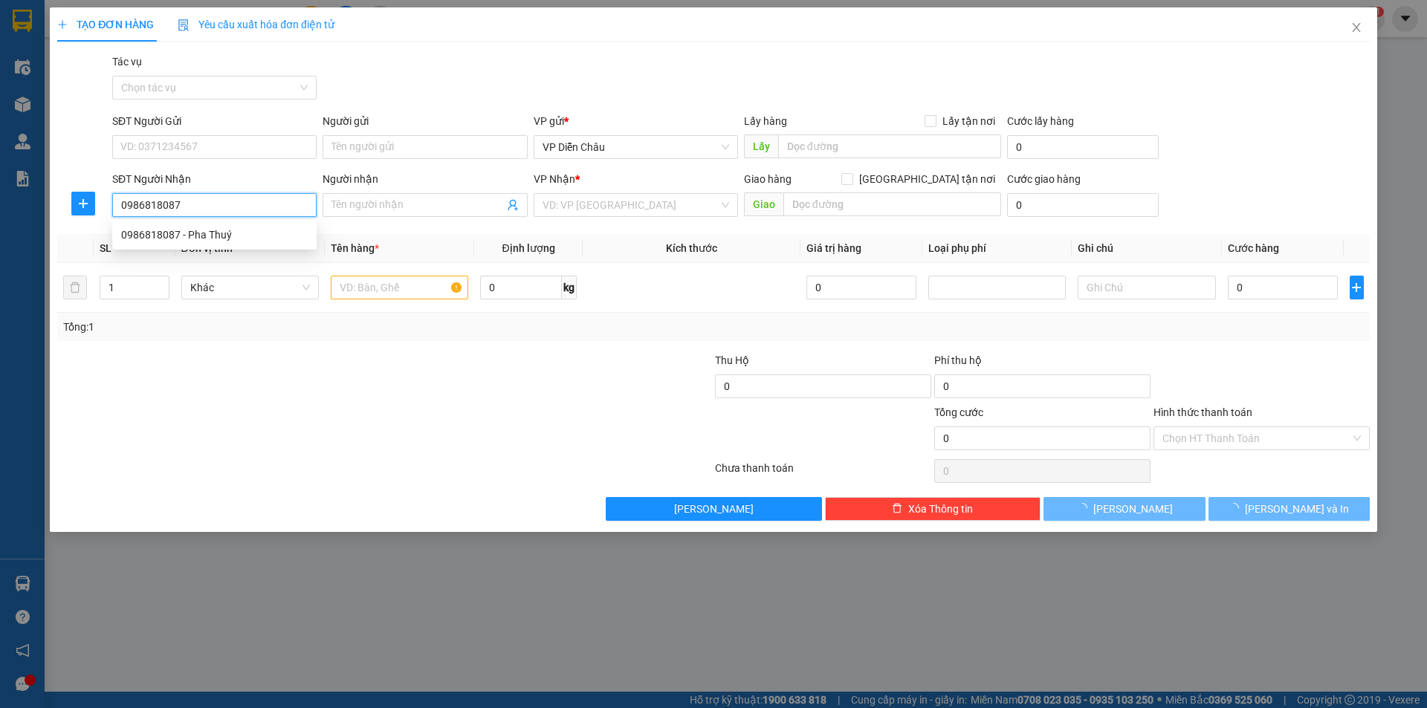
type input "Pha Thuý"
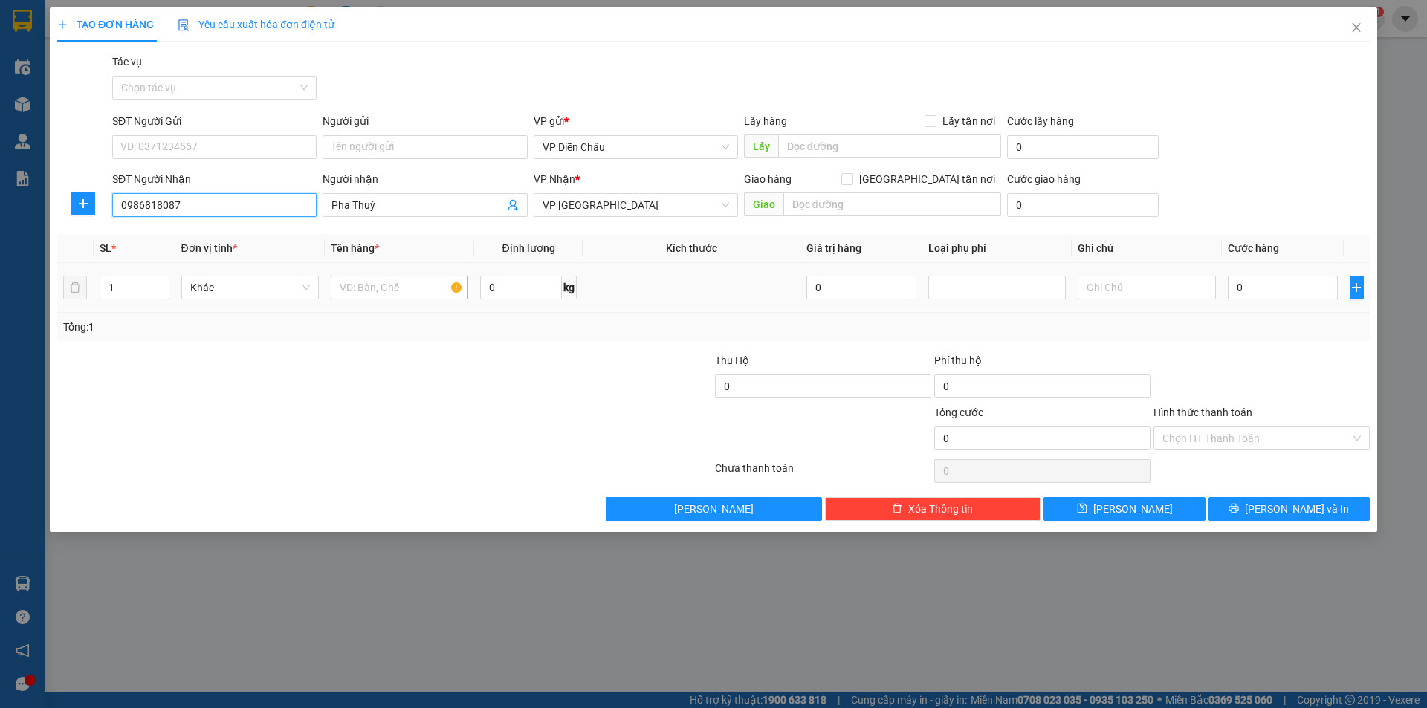
type input "0986818087"
click at [389, 290] on input "text" at bounding box center [399, 288] width 137 height 24
type input "ct"
click at [1269, 283] on input "0" at bounding box center [1282, 288] width 111 height 24
type input "5"
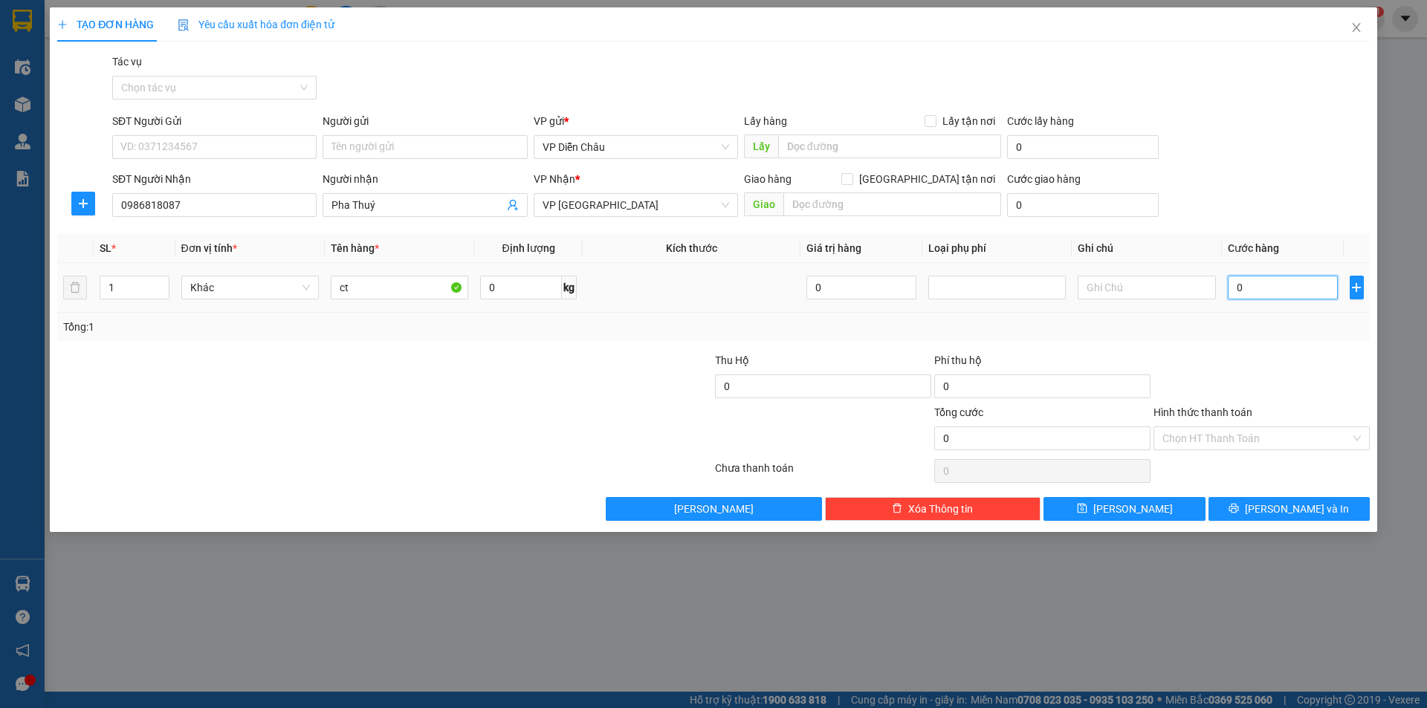
type input "5"
type input "50"
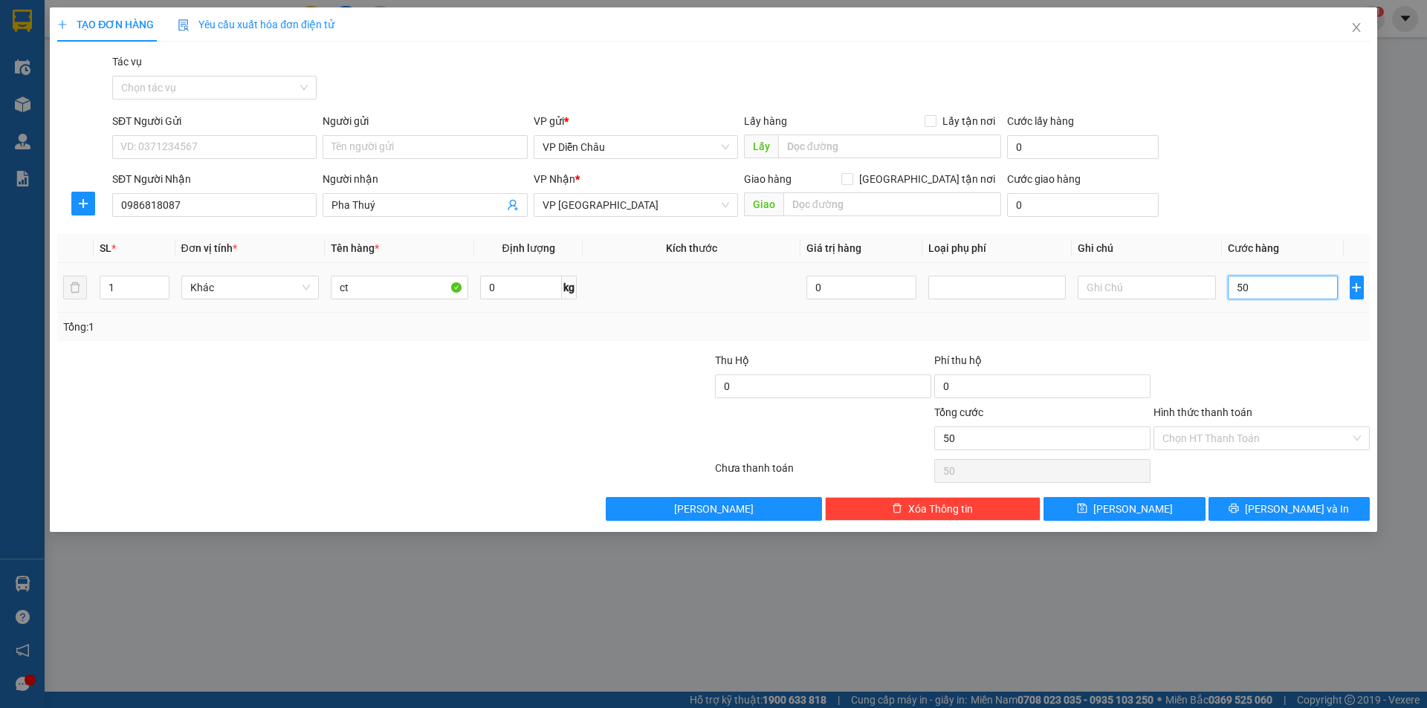
type input "500"
type input "5.000"
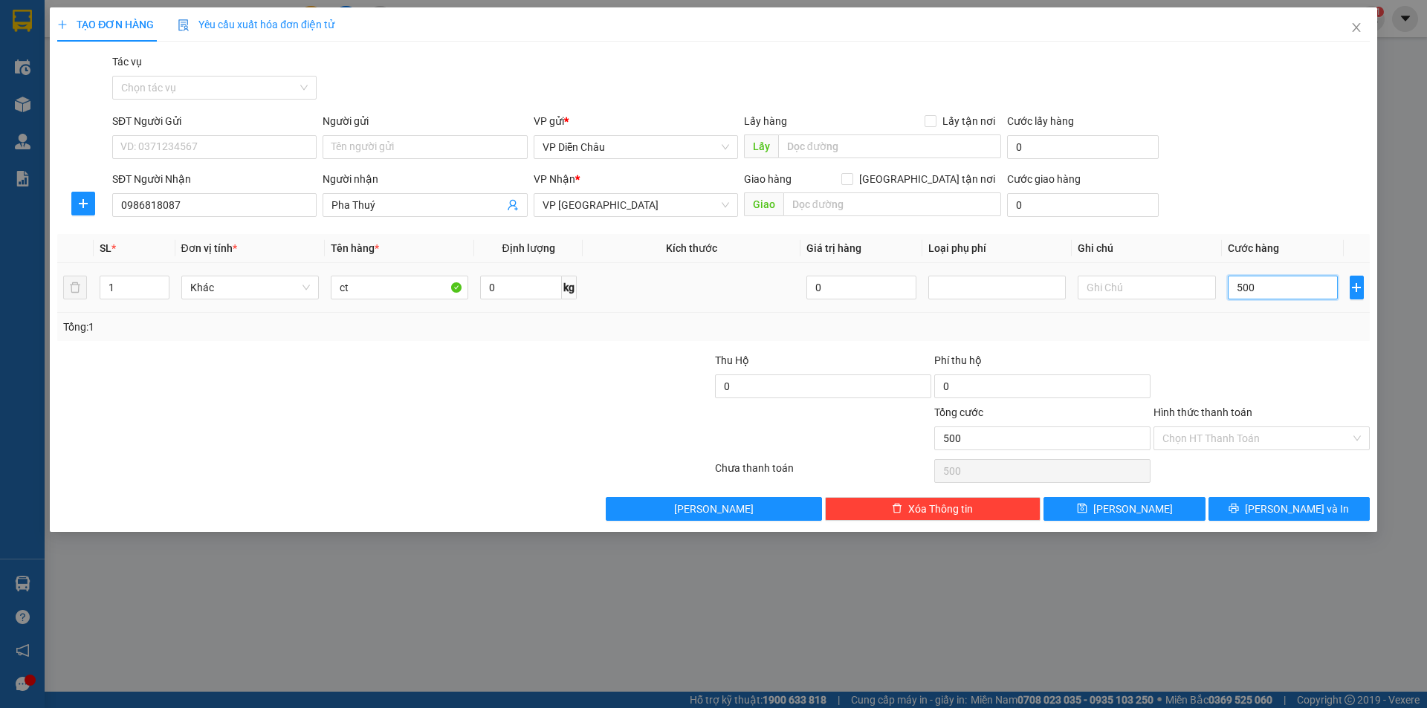
type input "5.000"
type input "50.000"
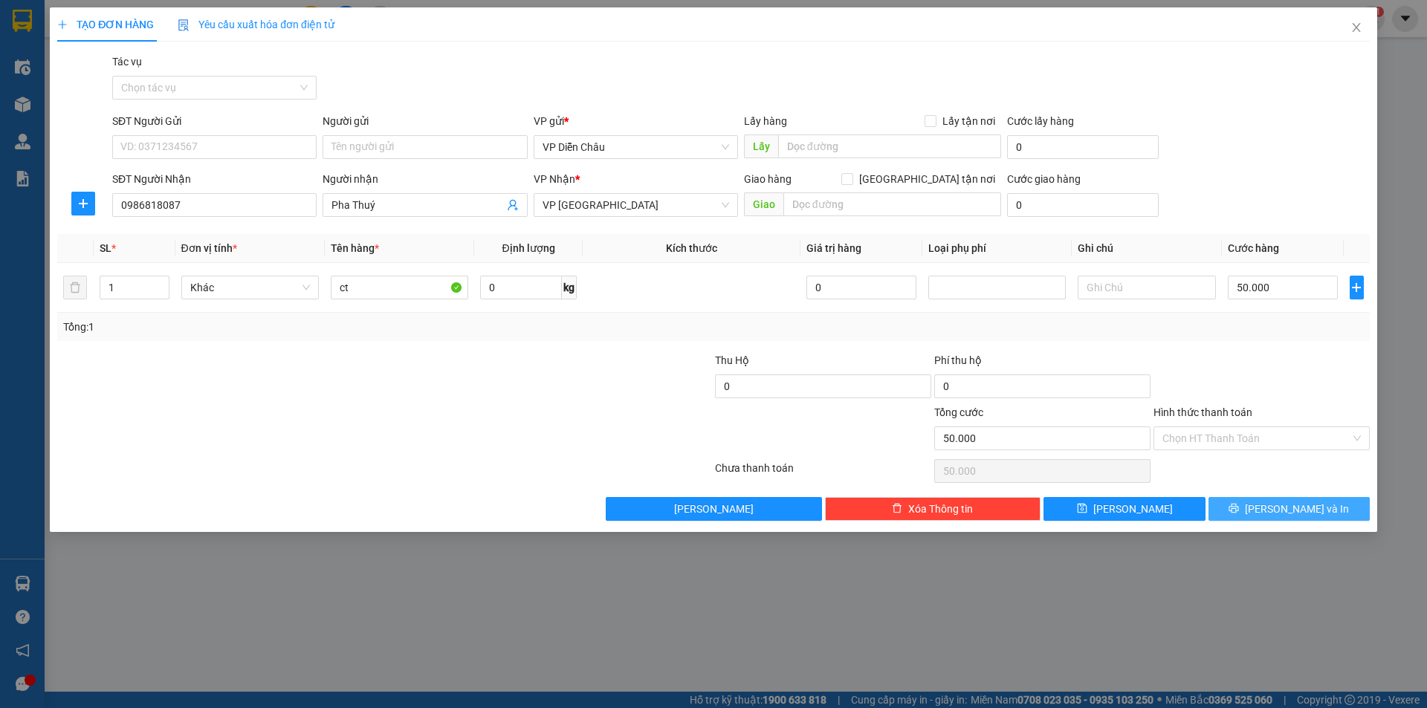
click at [1291, 508] on span "[PERSON_NAME] và In" at bounding box center [1296, 509] width 104 height 16
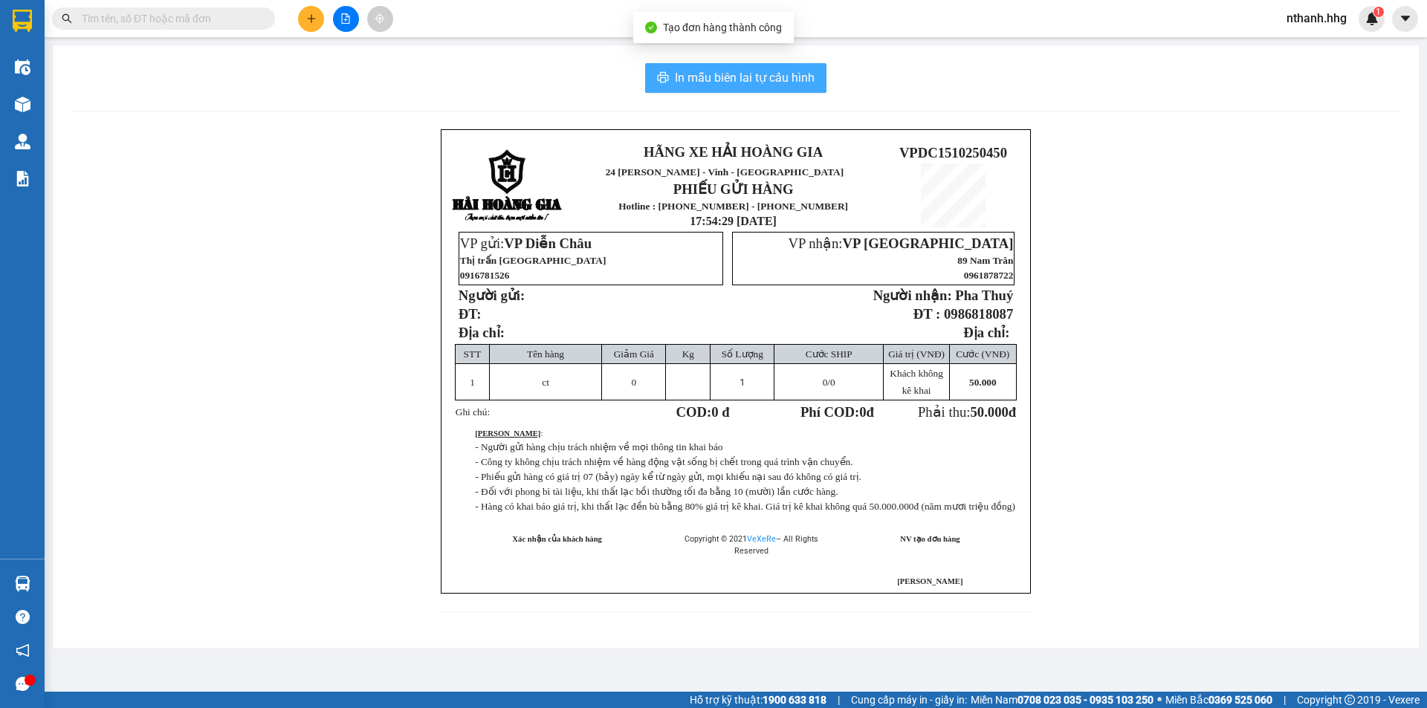
click at [715, 74] on span "In mẫu biên lai tự cấu hình" at bounding box center [745, 77] width 140 height 19
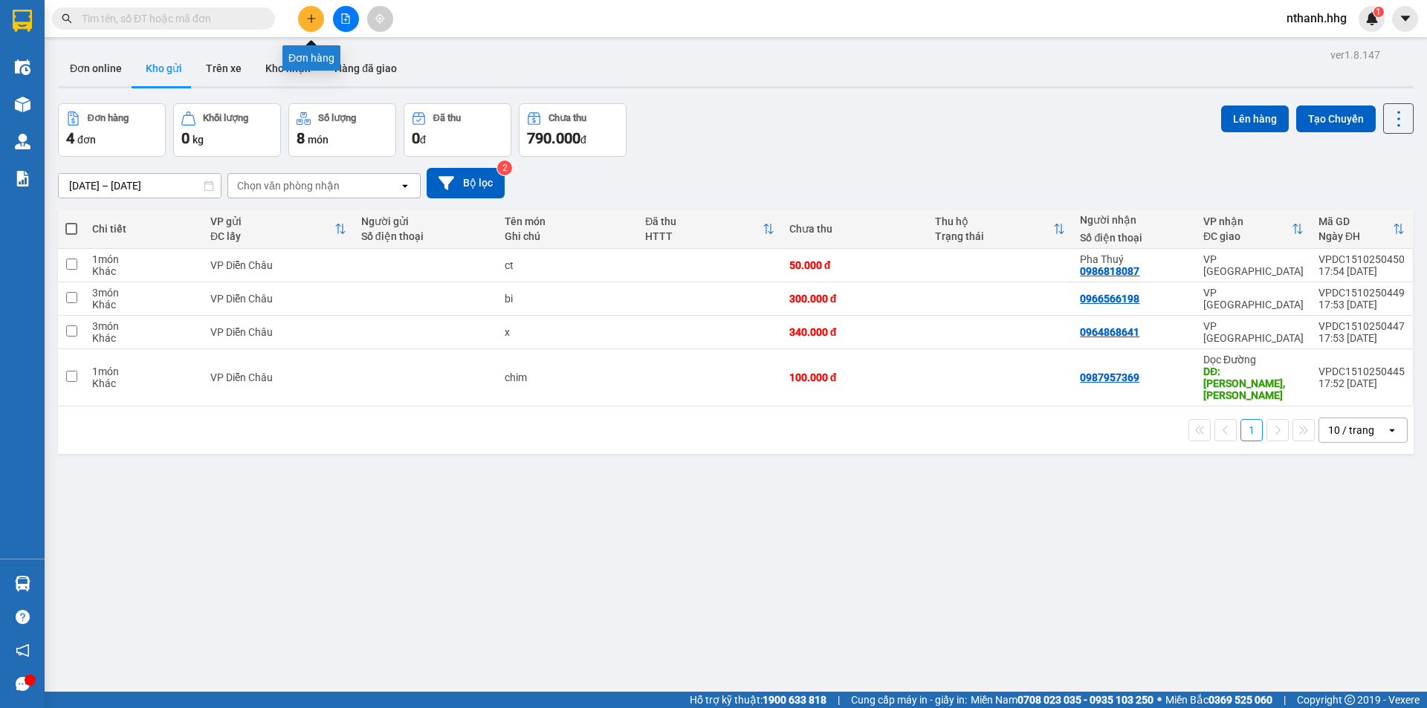
click at [308, 19] on icon "plus" at bounding box center [311, 18] width 8 height 1
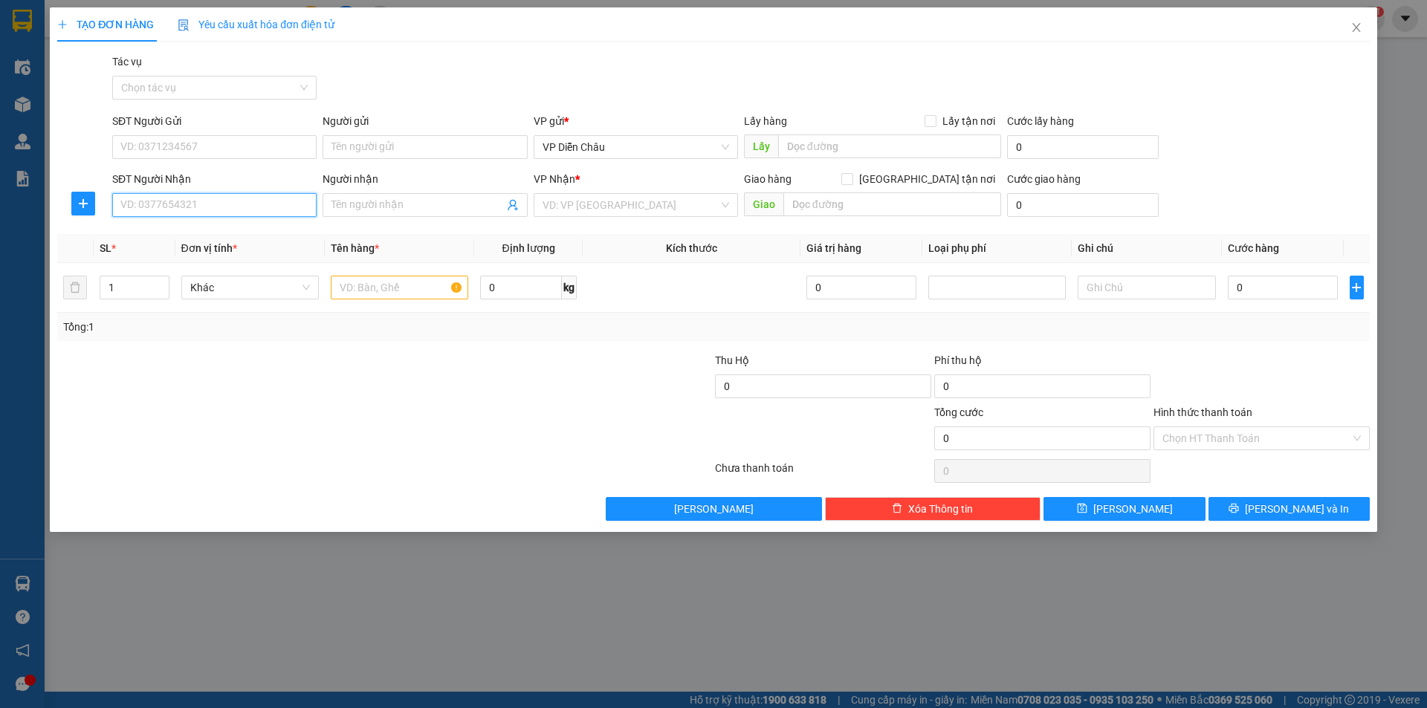
click at [198, 207] on input "SĐT Người Nhận" at bounding box center [214, 205] width 204 height 24
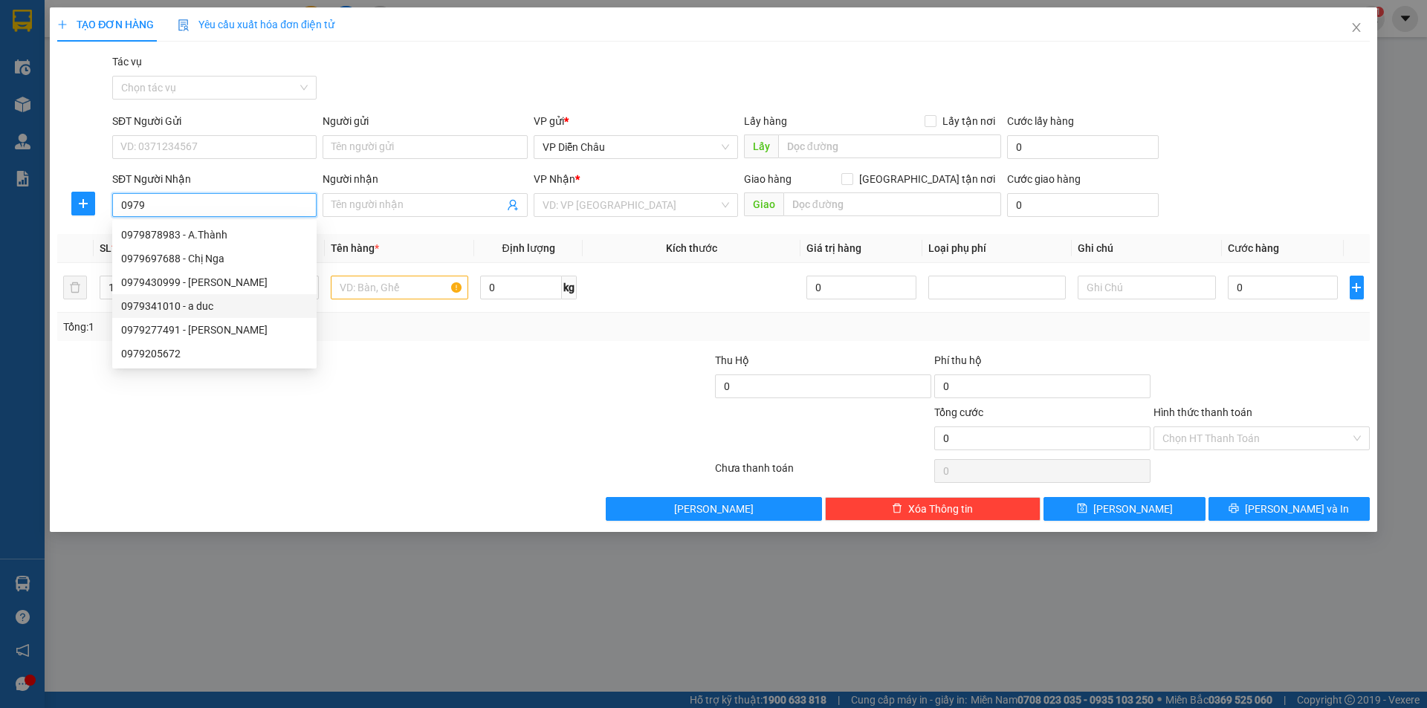
click at [172, 311] on div "0979341010 - a duc" at bounding box center [214, 306] width 186 height 16
type input "0979341010"
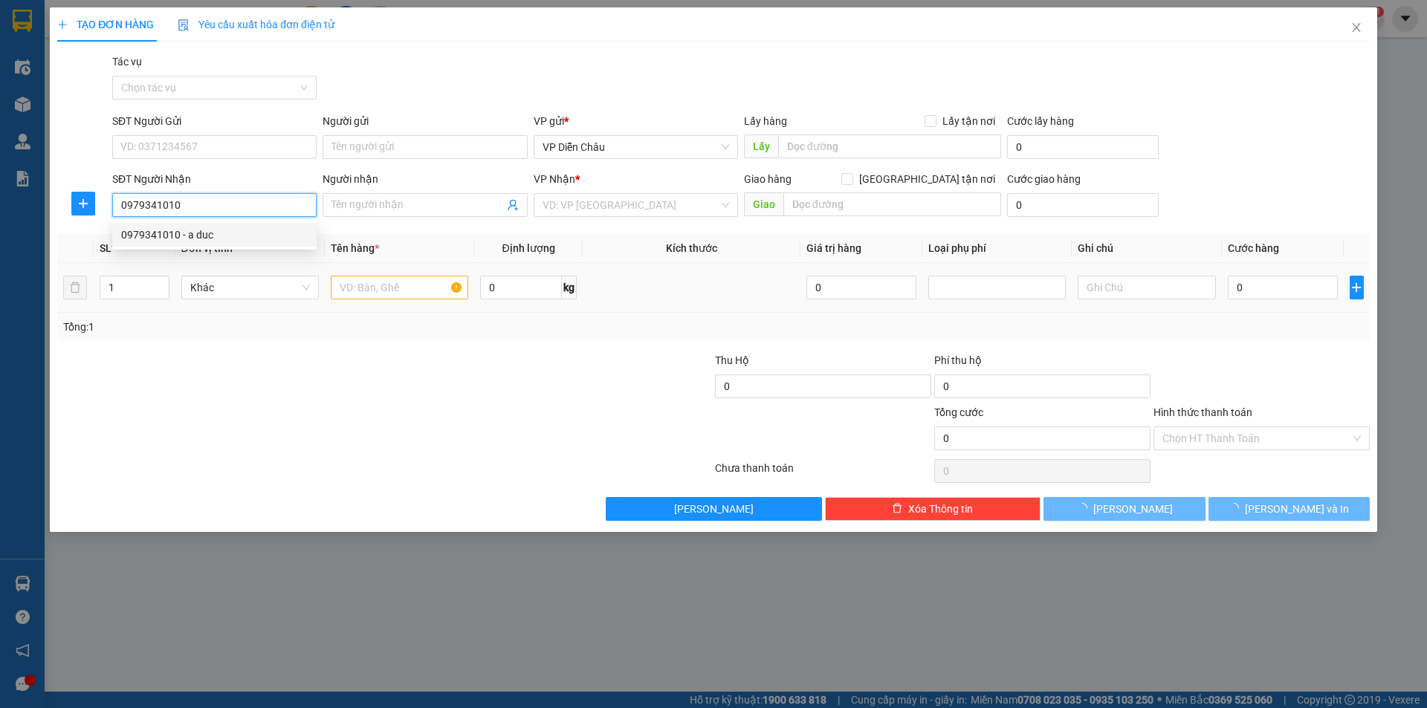
type input "a duc"
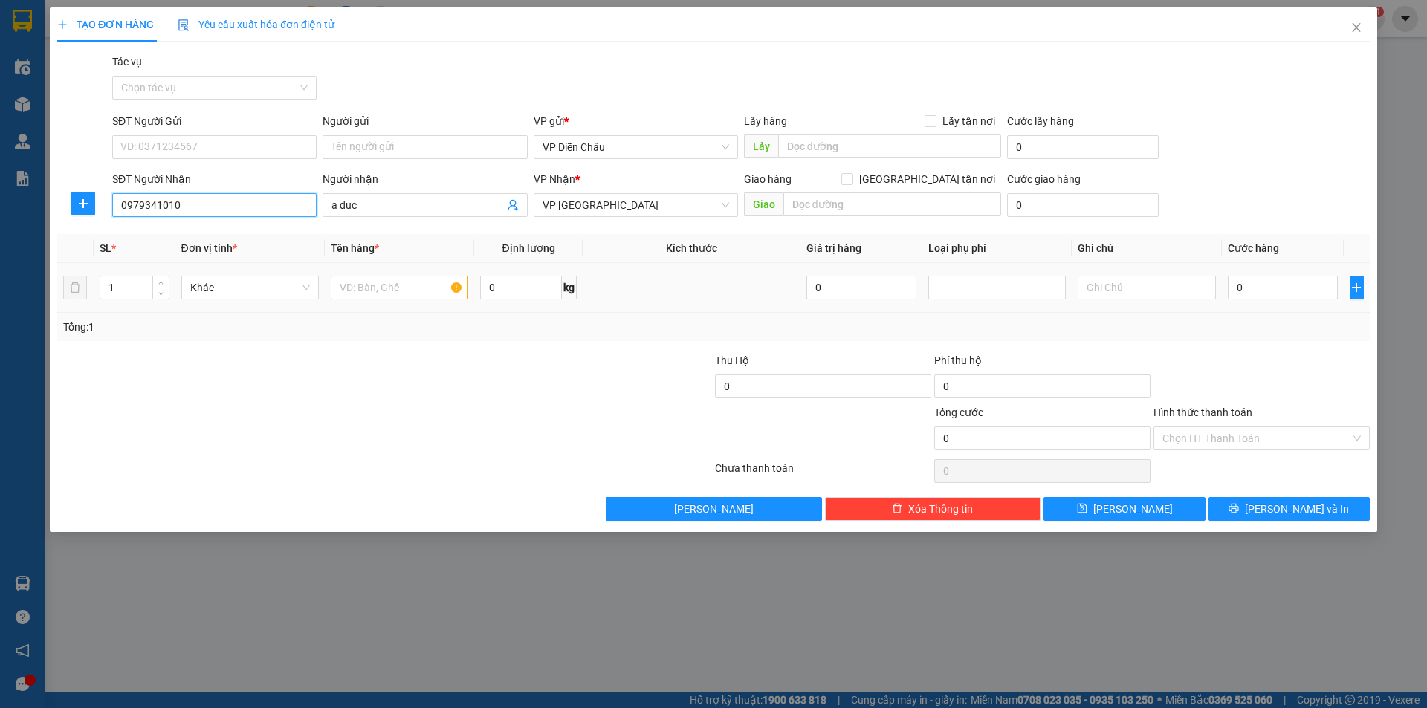
type input "0979341010"
click at [169, 282] on div "1" at bounding box center [135, 288] width 70 height 24
type input "2"
click at [167, 279] on span "Increase Value" at bounding box center [160, 282] width 16 height 13
drag, startPoint x: 392, startPoint y: 285, endPoint x: 366, endPoint y: 279, distance: 26.9
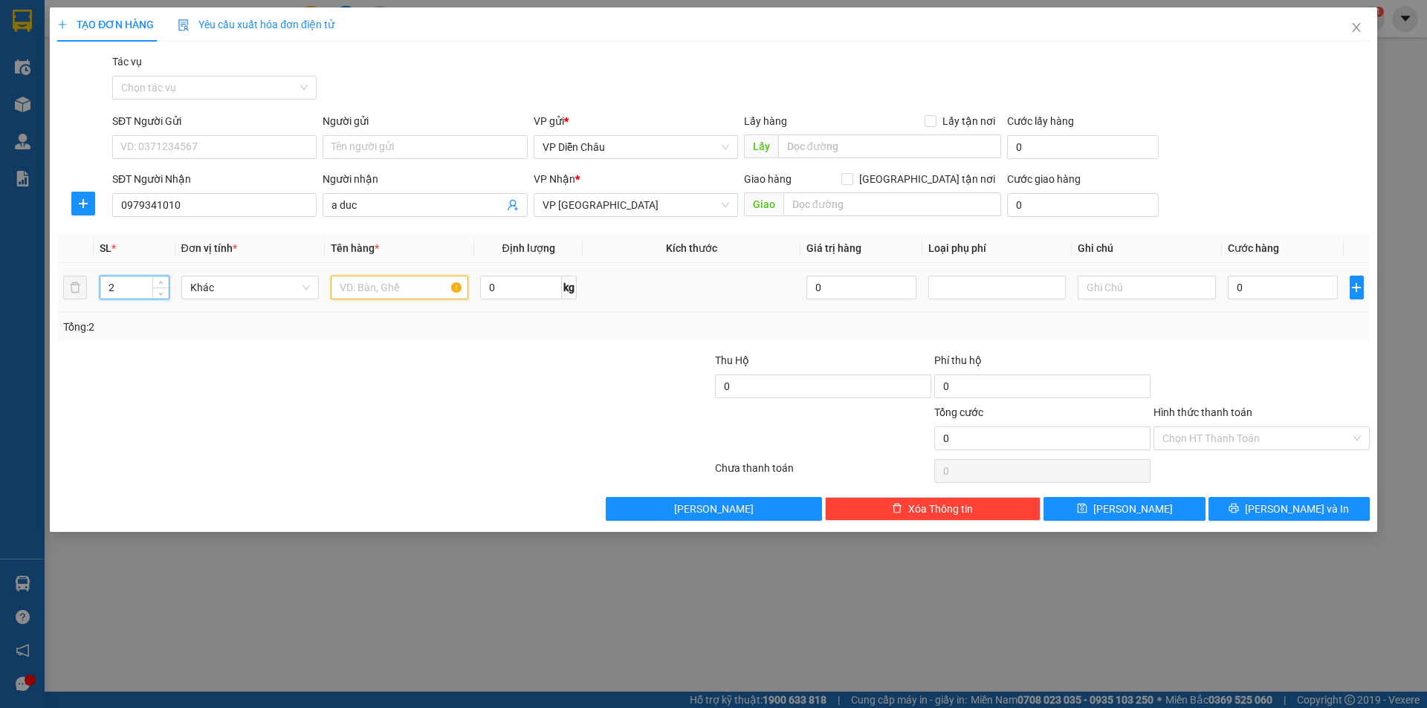
click at [377, 284] on input "text" at bounding box center [399, 288] width 137 height 24
type input "ct, bi"
click at [1277, 286] on input "0" at bounding box center [1282, 288] width 111 height 24
type input "1"
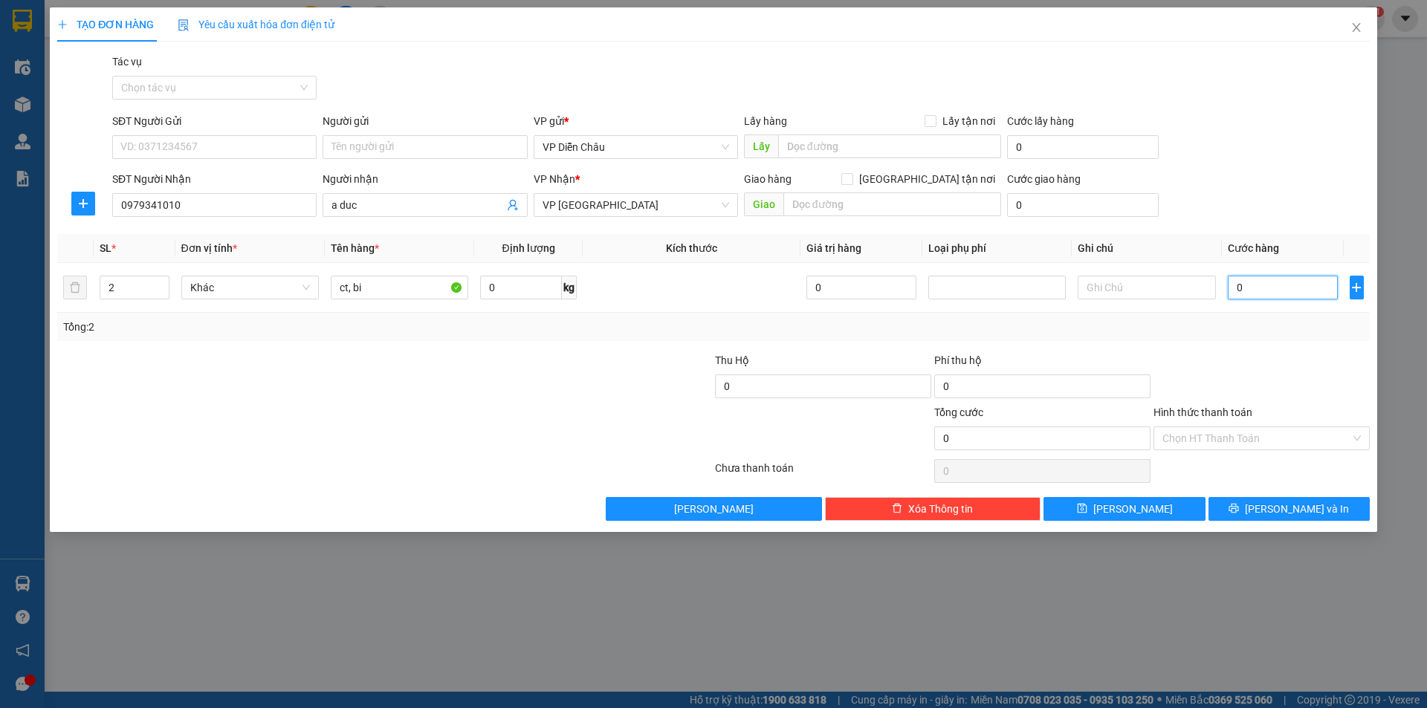
type input "1"
type input "12"
type input "120"
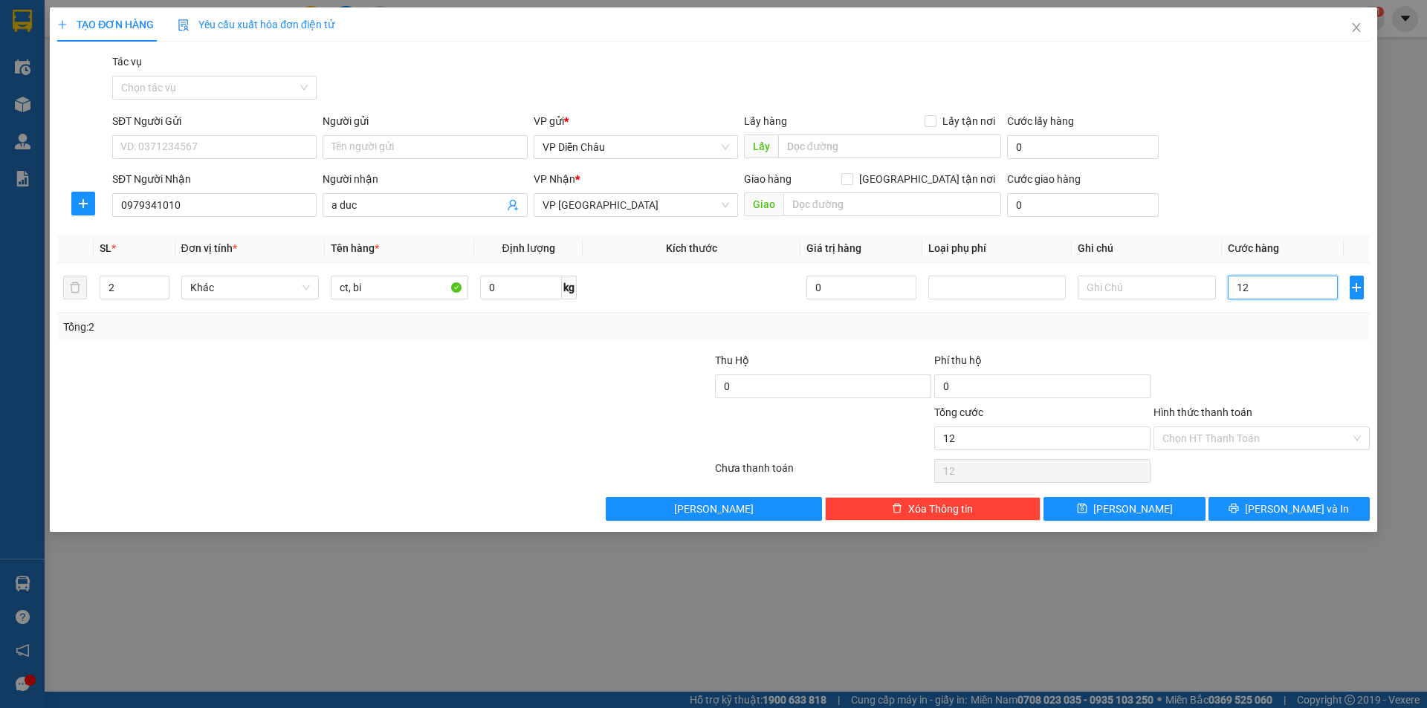
type input "120"
type input "1.200"
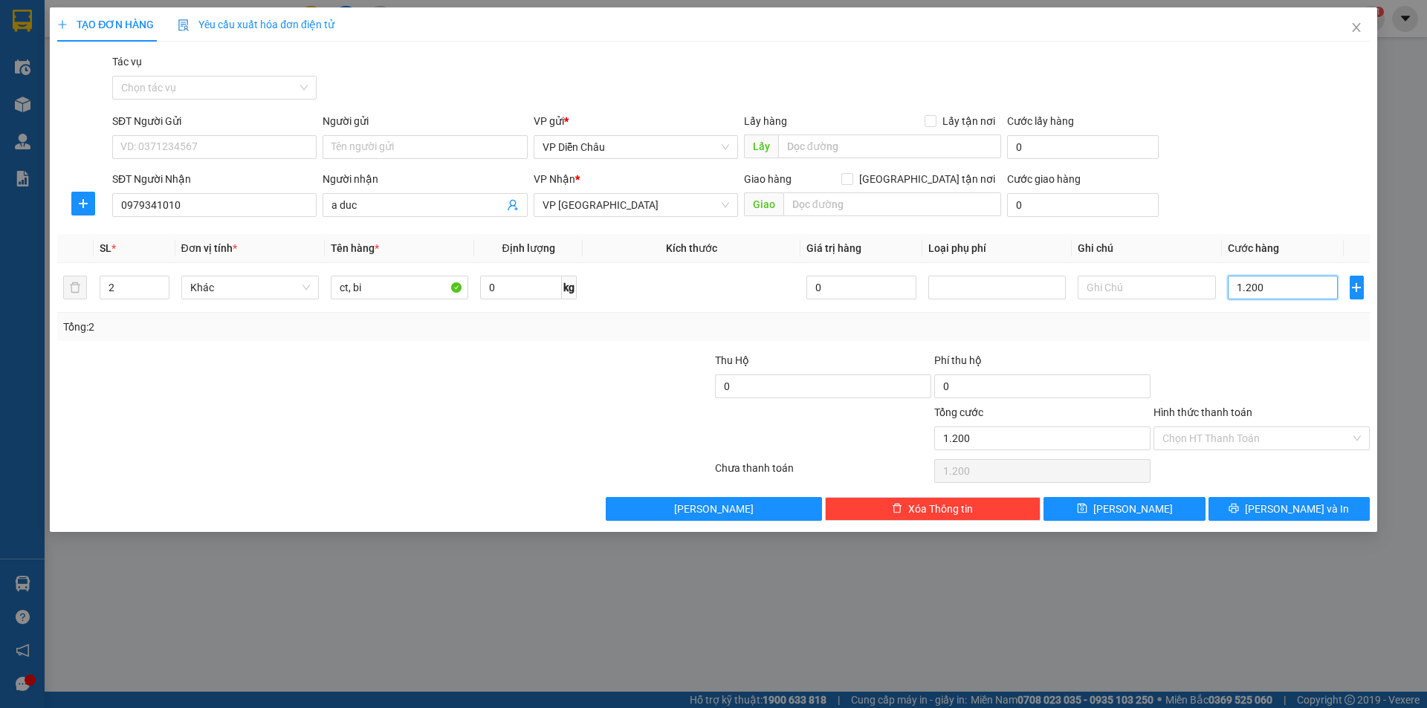
type input "12.000"
type input "120.000"
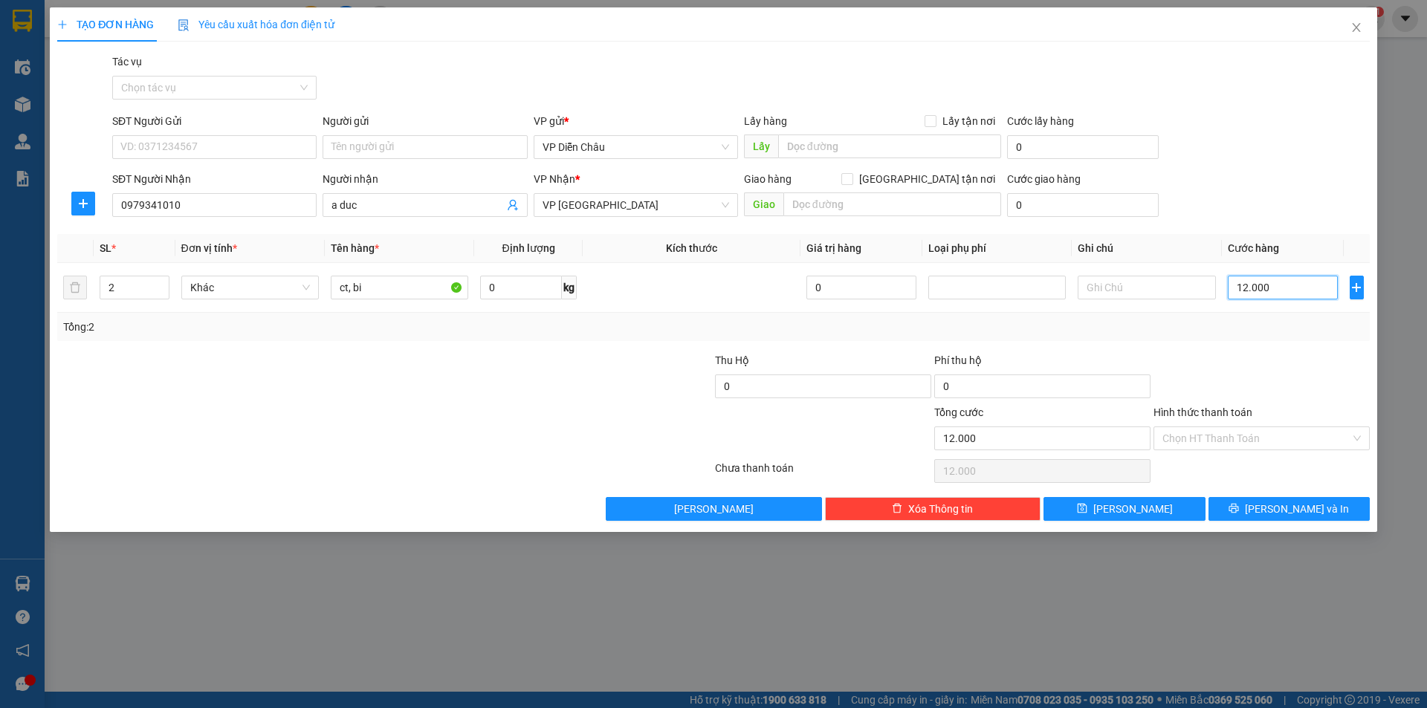
type input "120.000"
click at [1282, 511] on span "[PERSON_NAME] và In" at bounding box center [1296, 509] width 104 height 16
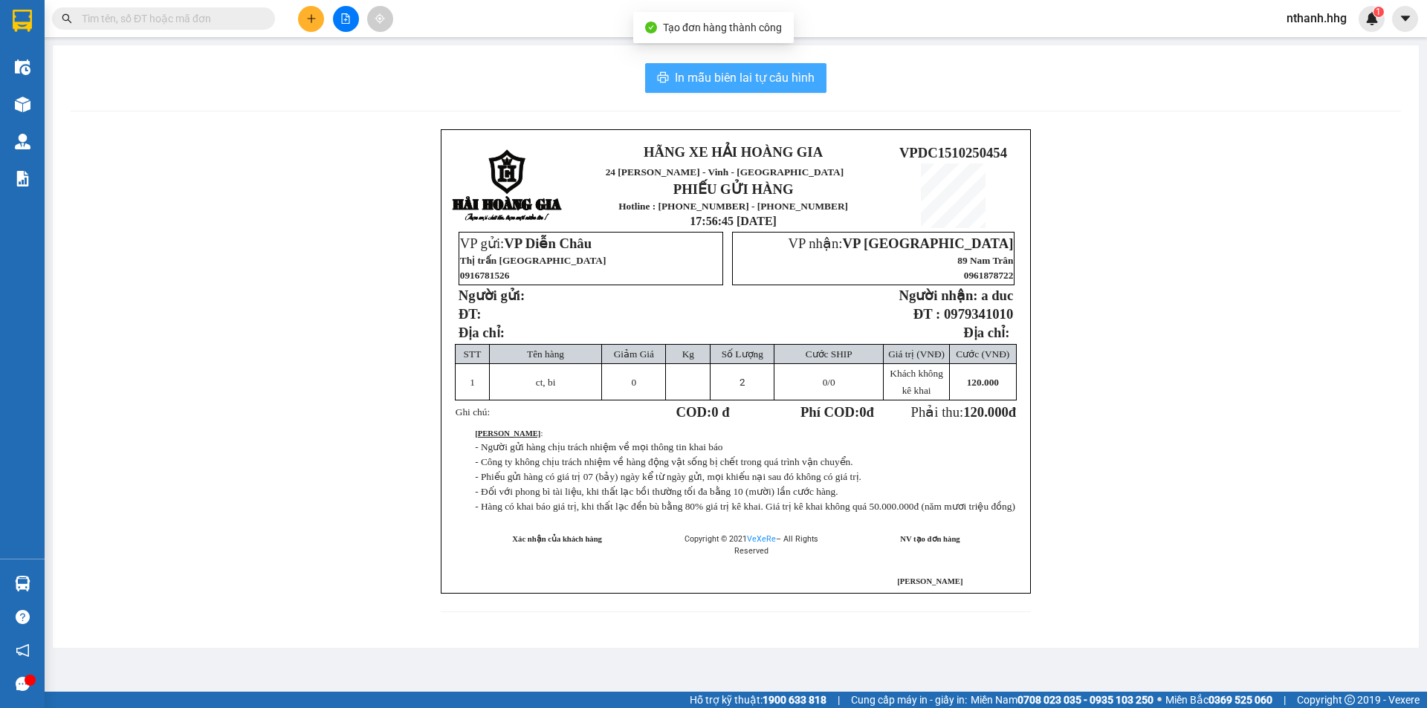
click at [713, 73] on span "In mẫu biên lai tự cấu hình" at bounding box center [745, 77] width 140 height 19
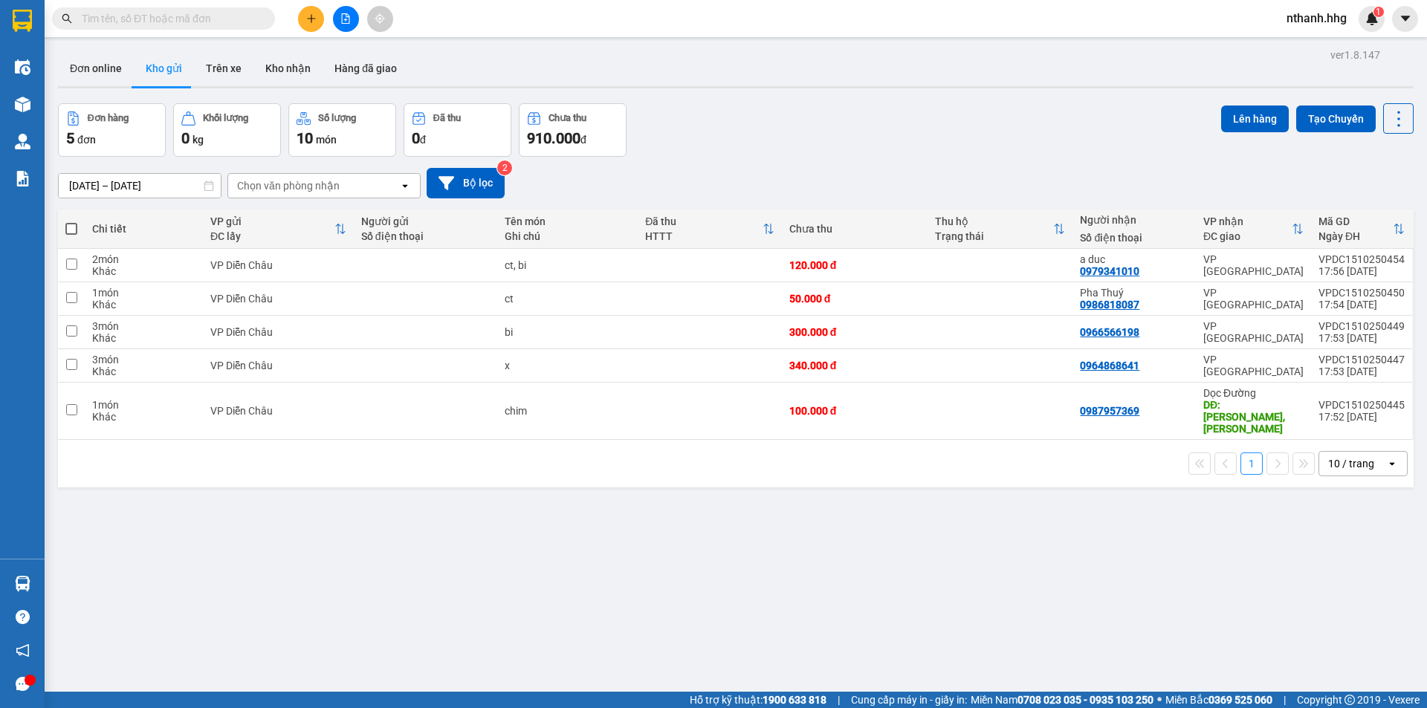
click at [952, 647] on div "ver 1.8.147 Đơn online Kho gửi Trên xe Kho nhận Hàng đã giao Đơn hàng 5 đơn Khố…" at bounding box center [735, 399] width 1367 height 708
click at [1320, 327] on icon at bounding box center [1325, 332] width 10 height 10
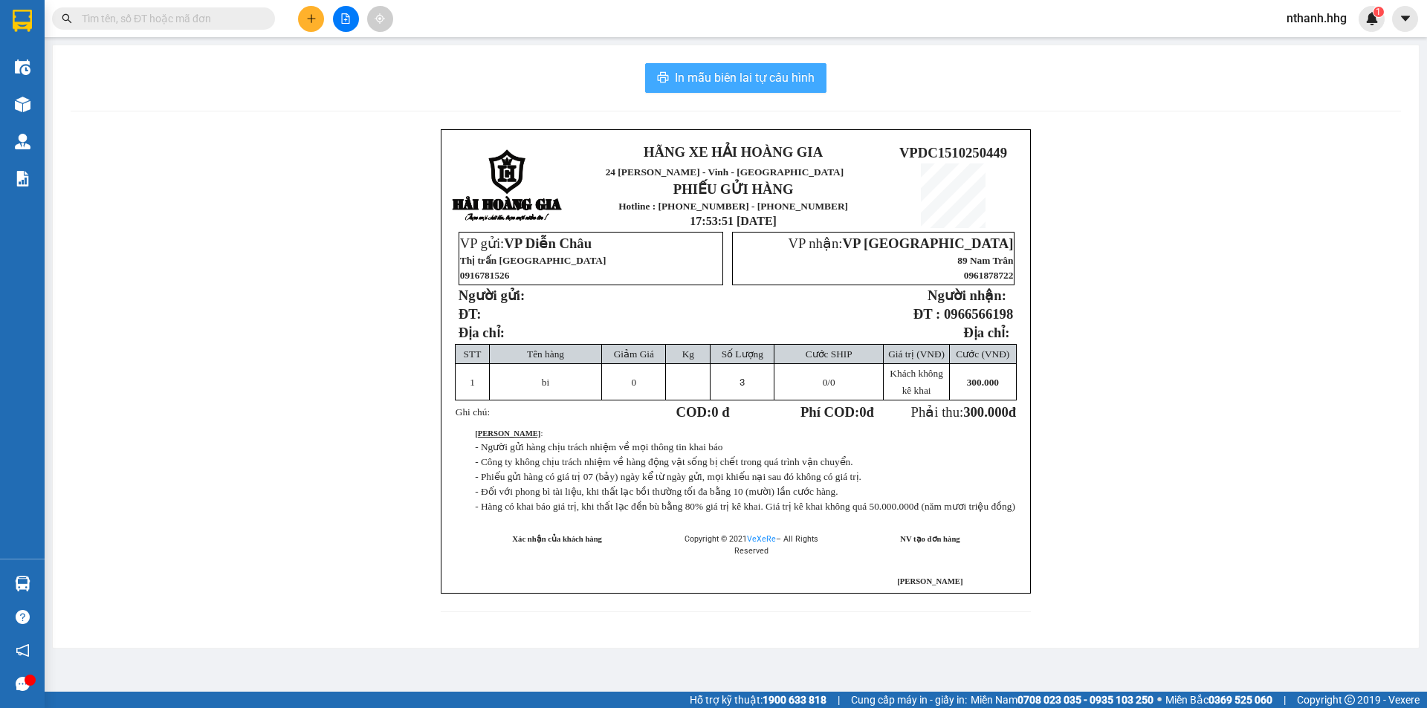
click at [754, 81] on span "In mẫu biên lai tự cấu hình" at bounding box center [745, 77] width 140 height 19
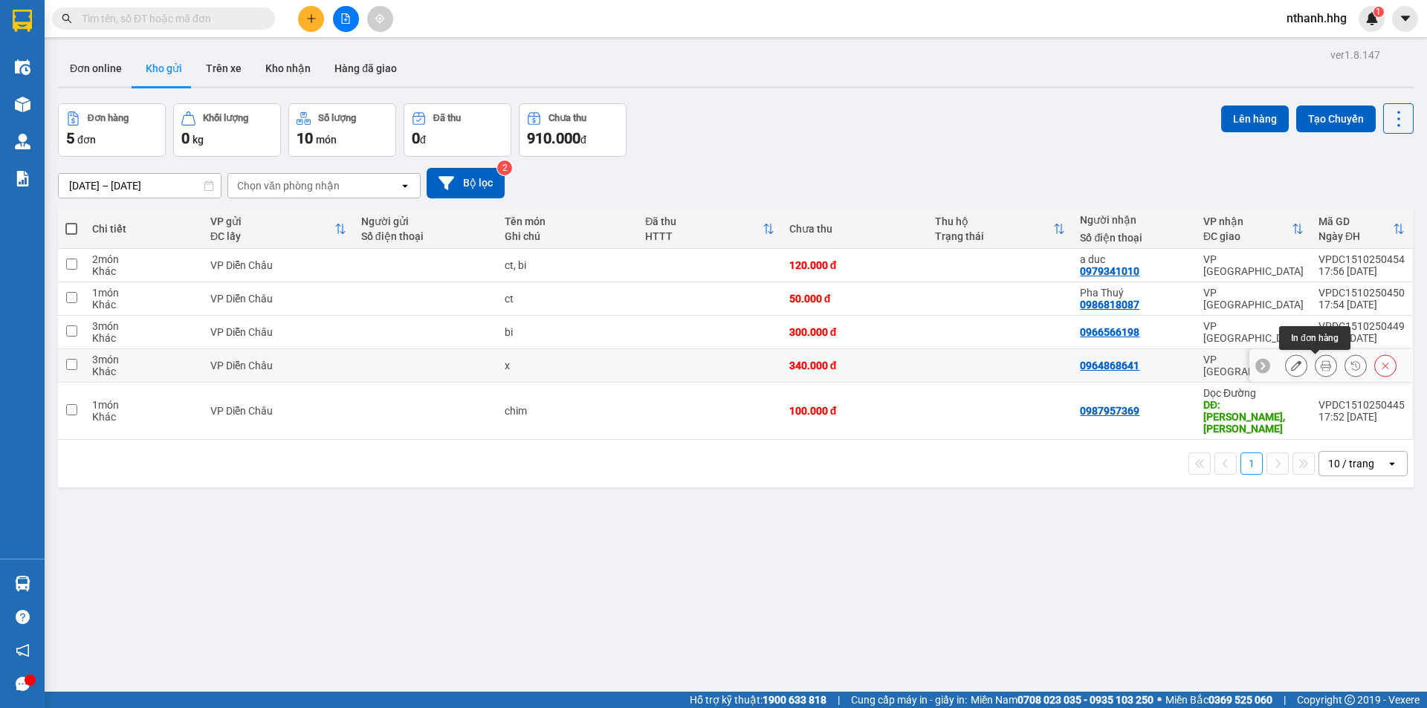
click at [1320, 366] on icon at bounding box center [1325, 365] width 10 height 10
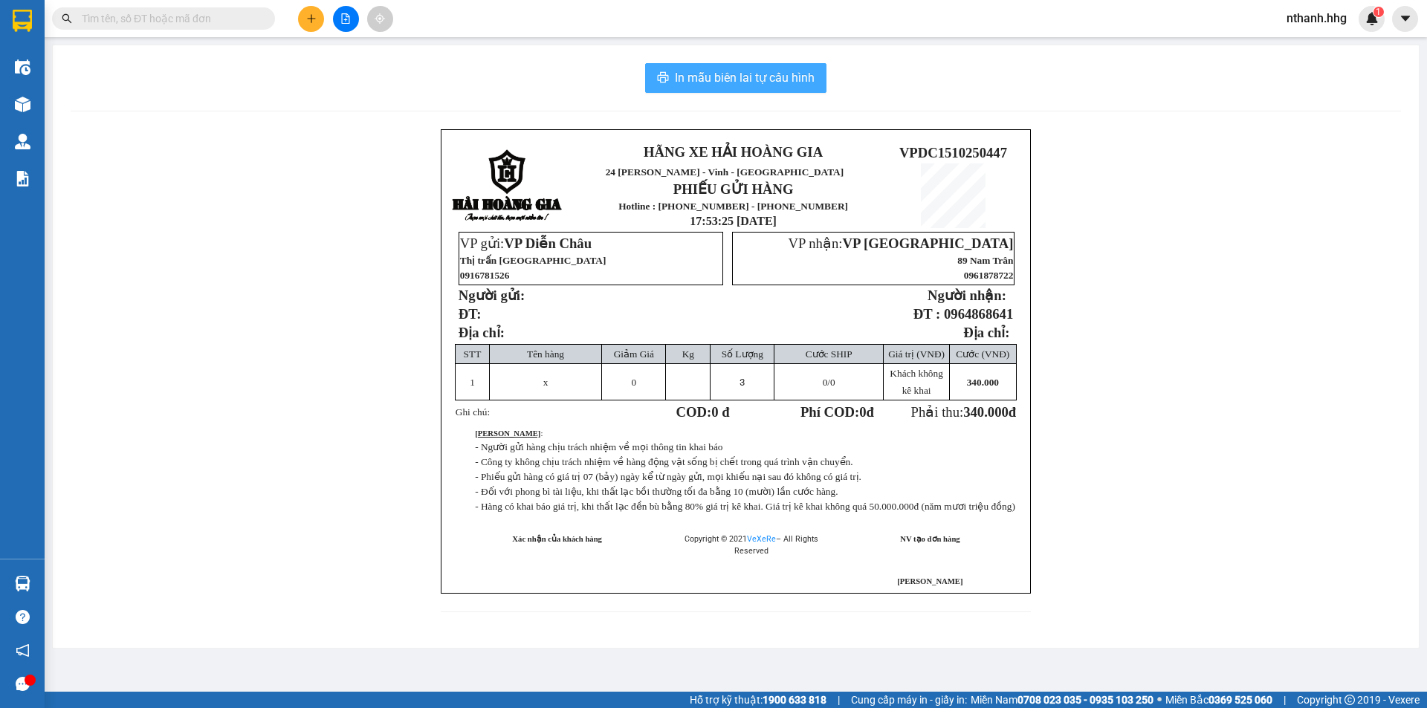
click at [706, 75] on span "In mẫu biên lai tự cấu hình" at bounding box center [745, 77] width 140 height 19
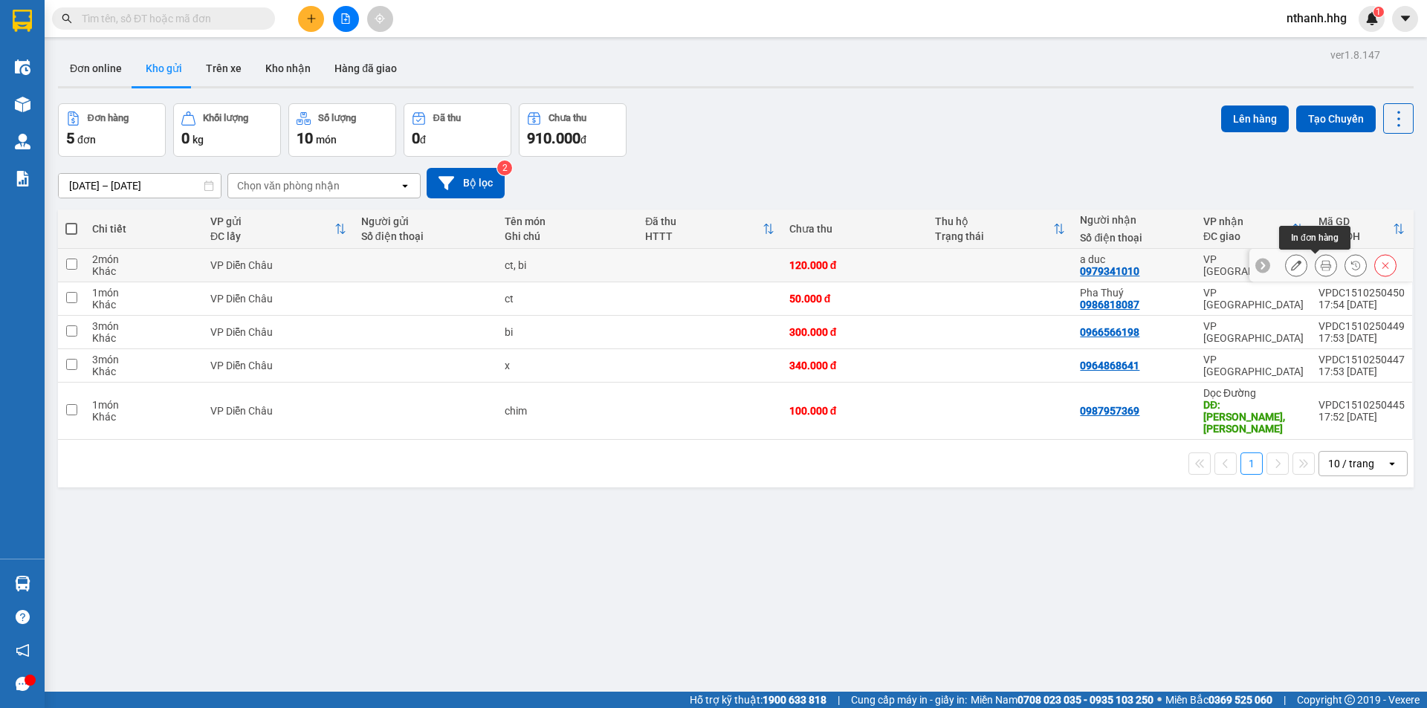
click at [1315, 272] on button at bounding box center [1325, 266] width 21 height 26
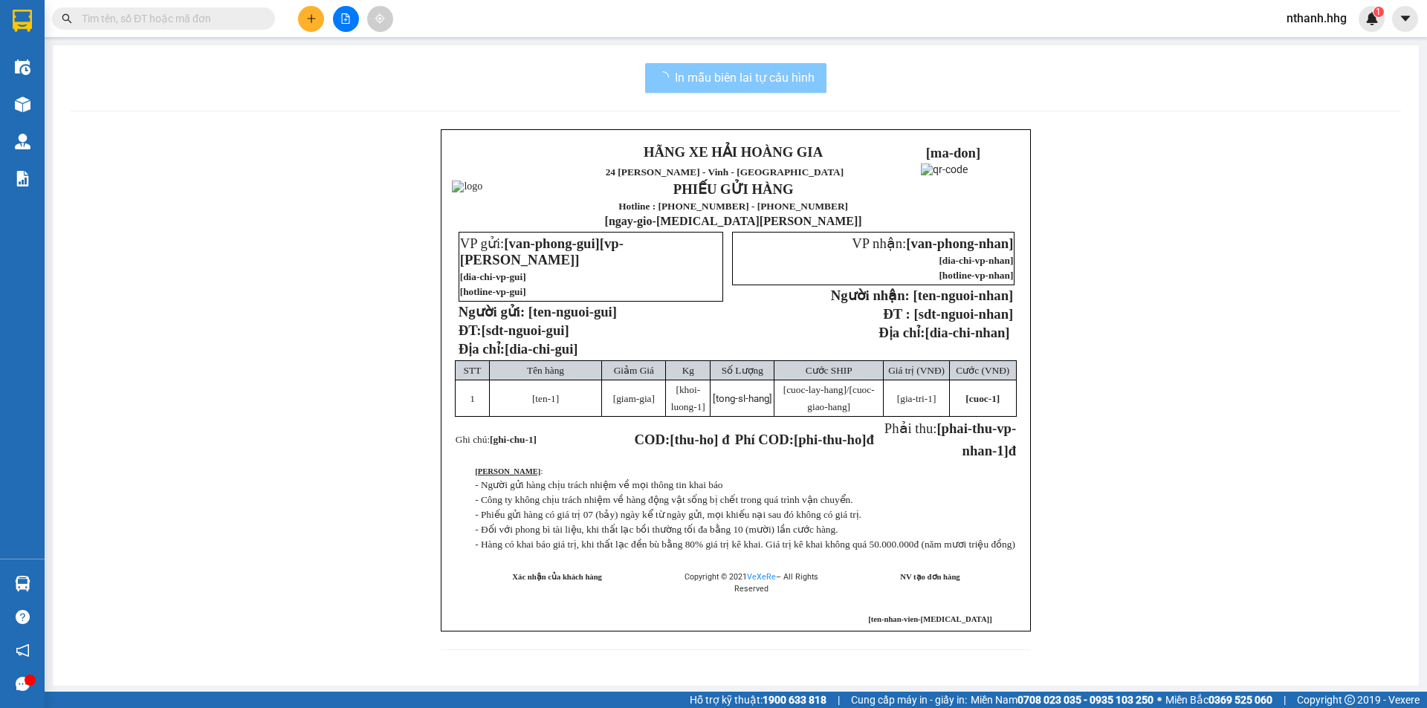
click at [767, 77] on span "In mẫu biên lai tự cấu hình" at bounding box center [745, 77] width 140 height 19
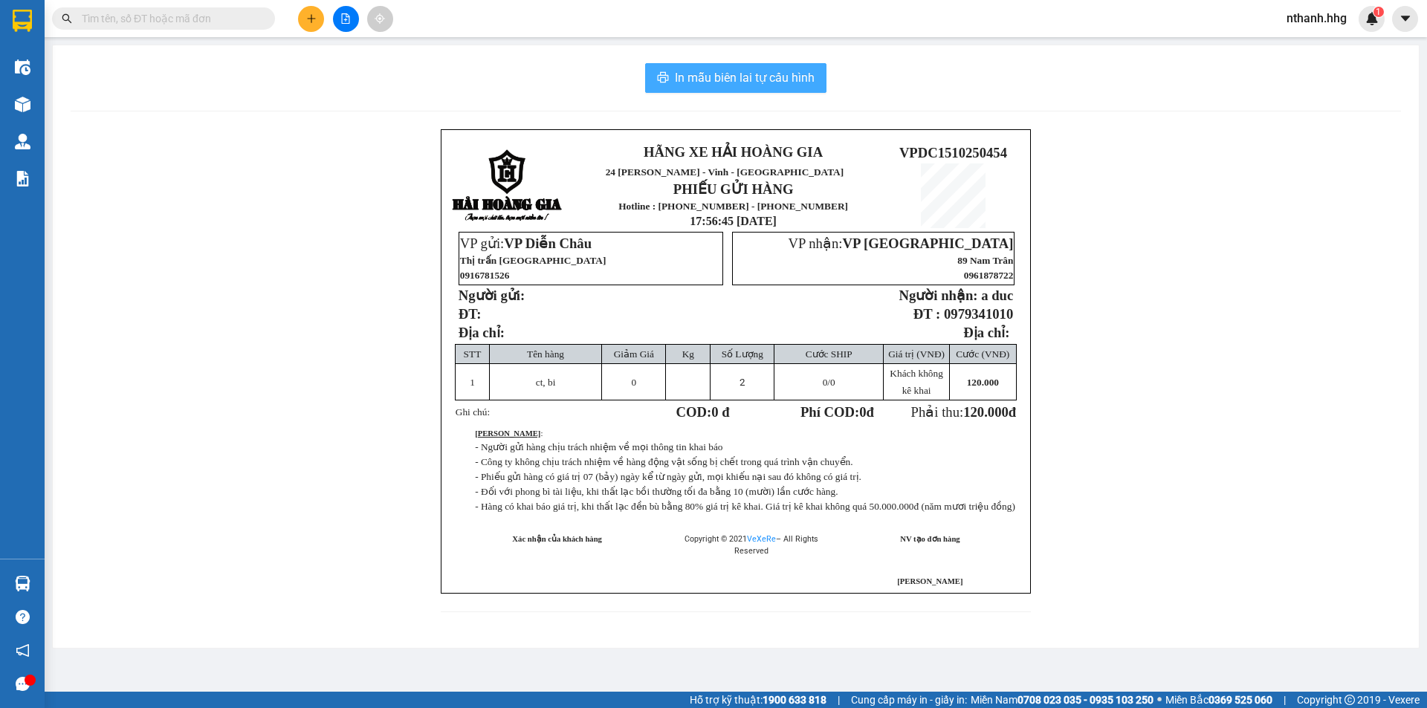
click at [789, 76] on span "In mẫu biên lai tự cấu hình" at bounding box center [745, 77] width 140 height 19
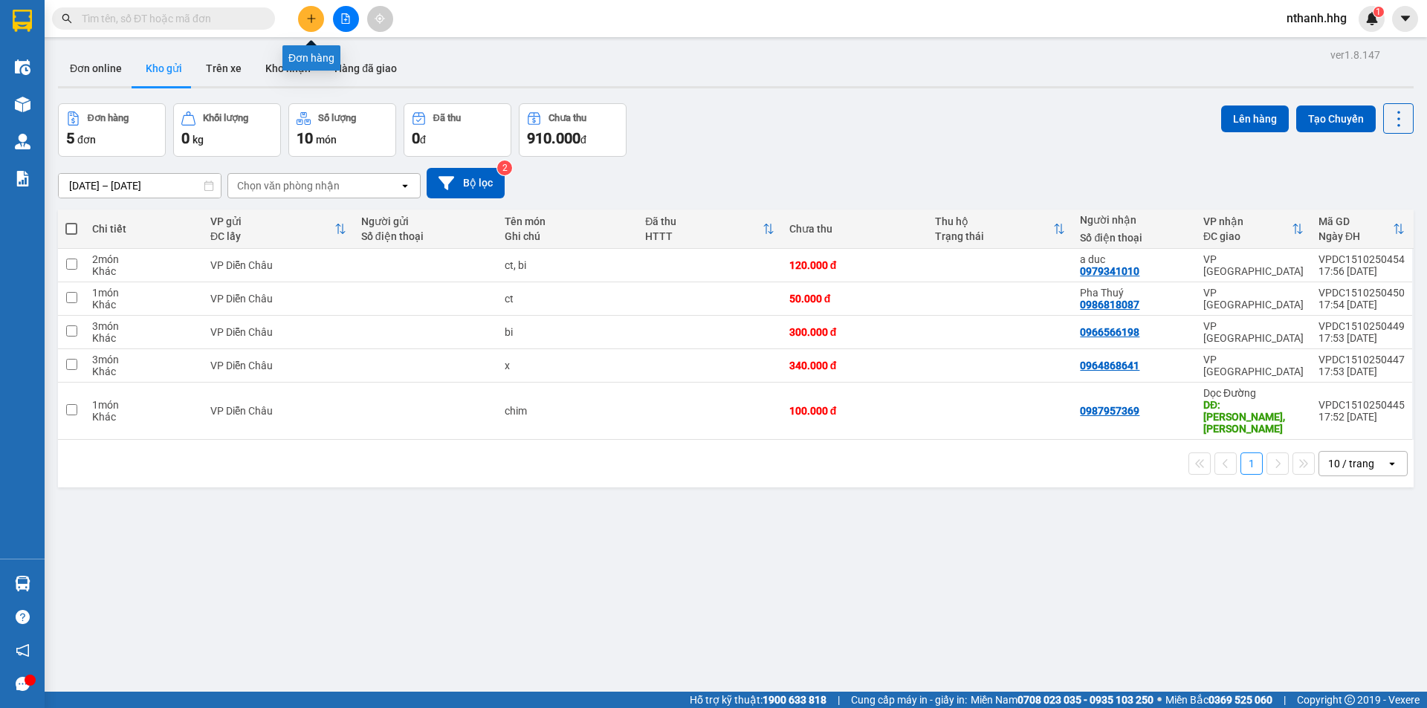
click at [314, 28] on button at bounding box center [311, 19] width 26 height 26
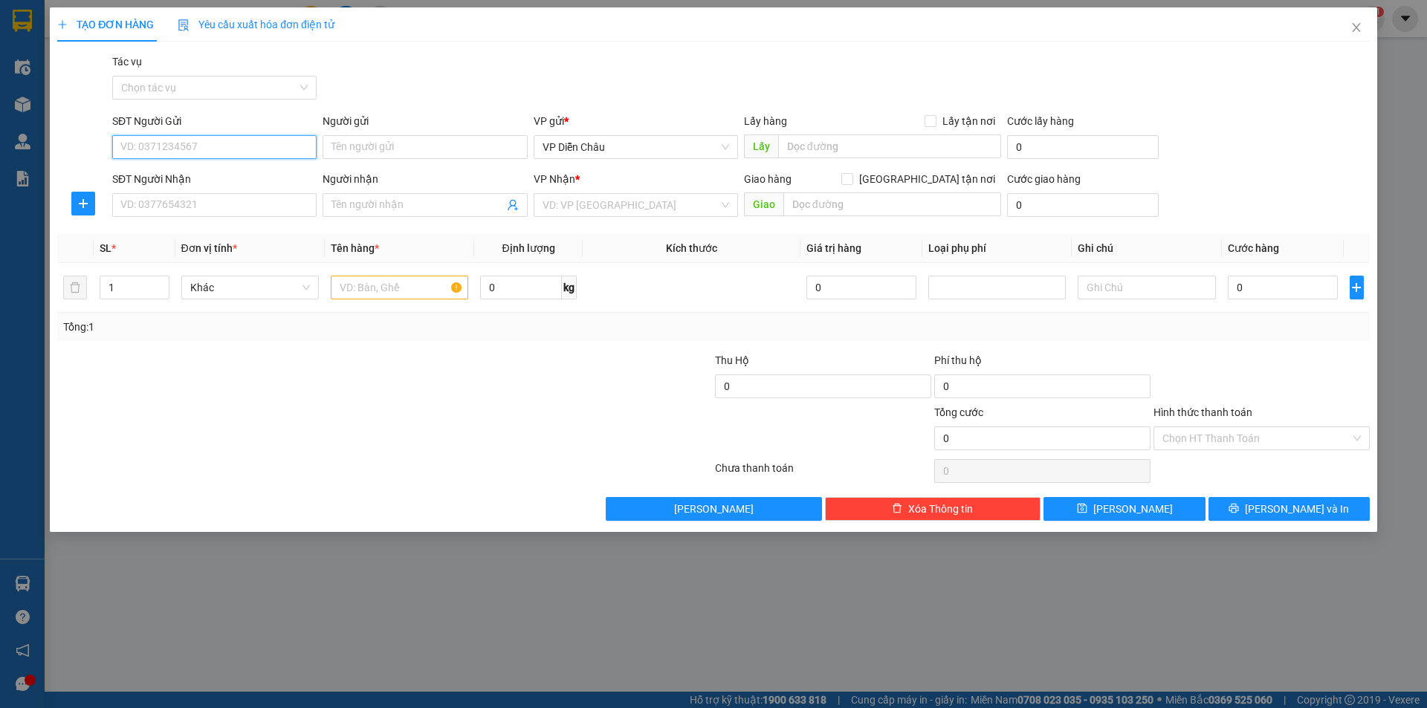
click at [197, 146] on input "SĐT Người Gửi" at bounding box center [214, 147] width 204 height 24
click at [164, 178] on div "0345676002" at bounding box center [214, 177] width 186 height 16
type input "0345676002"
click at [158, 204] on input "SĐT Người Nhận" at bounding box center [214, 205] width 204 height 24
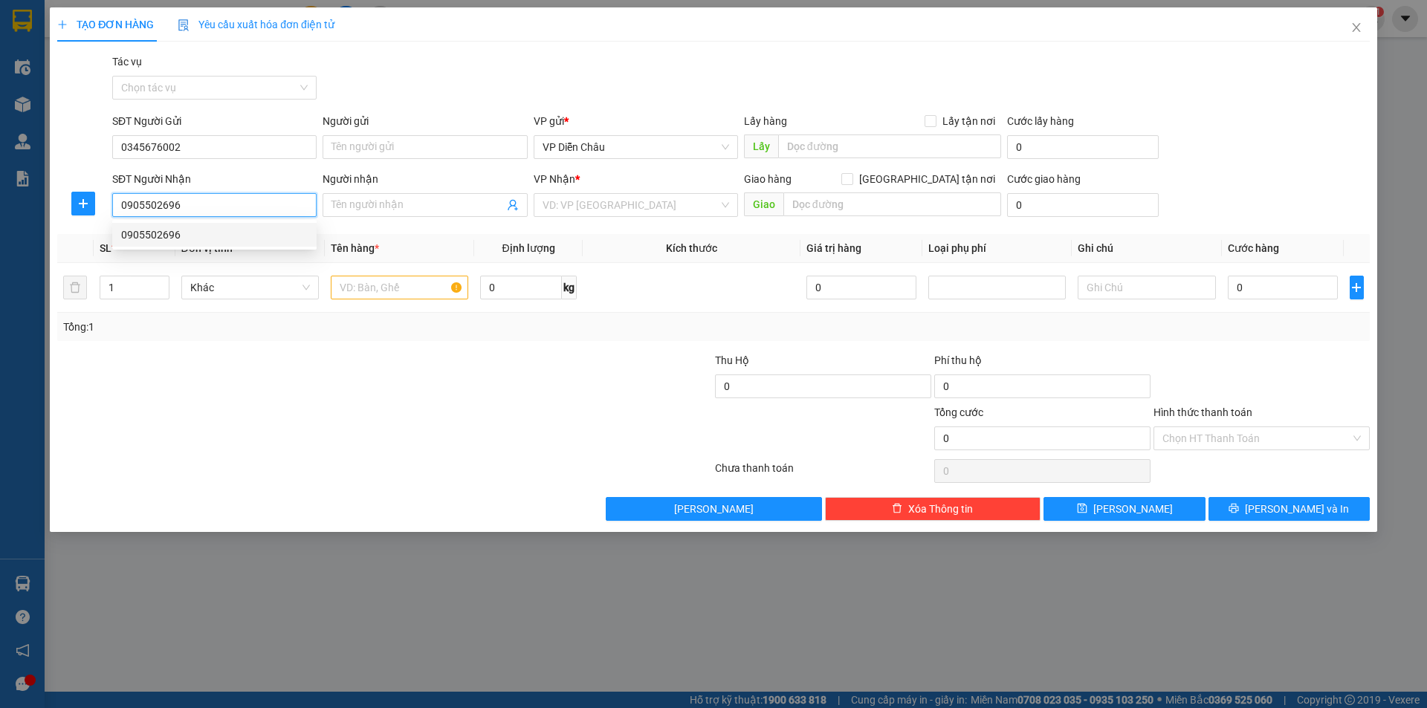
click at [155, 235] on div "0905502696" at bounding box center [214, 235] width 186 height 16
type input "0905502696"
type input "2"
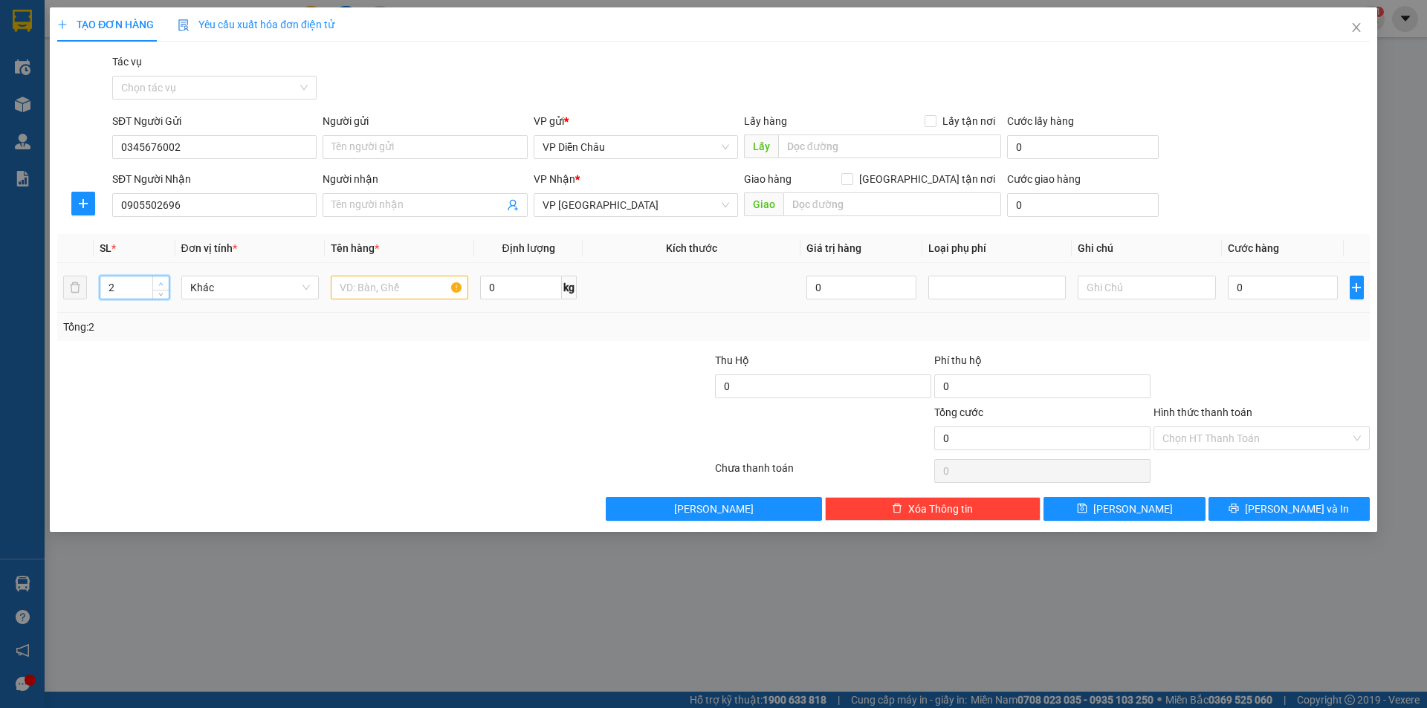
click at [164, 285] on span "up" at bounding box center [161, 283] width 9 height 9
click at [357, 288] on input "text" at bounding box center [399, 288] width 137 height 24
type input "buoi"
click at [1282, 288] on input "0" at bounding box center [1282, 288] width 111 height 24
type input "1"
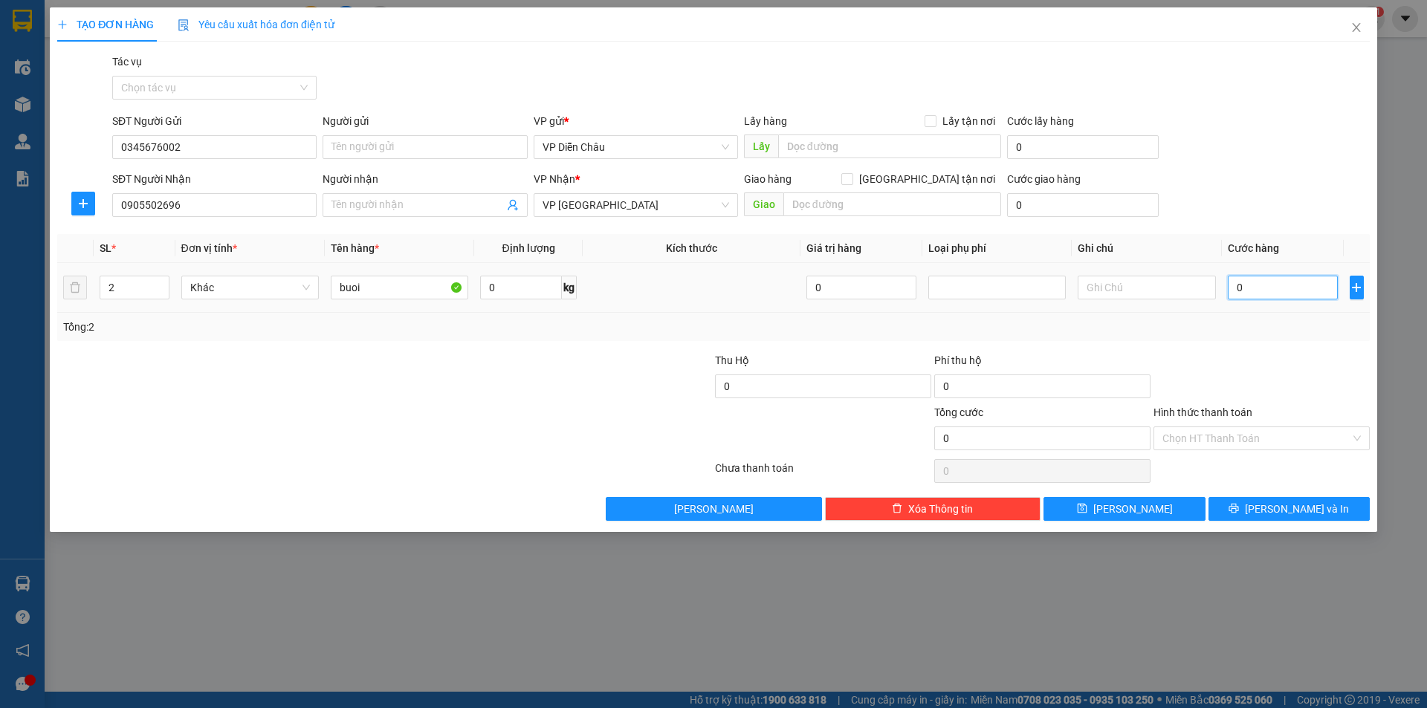
type input "1"
type input "12"
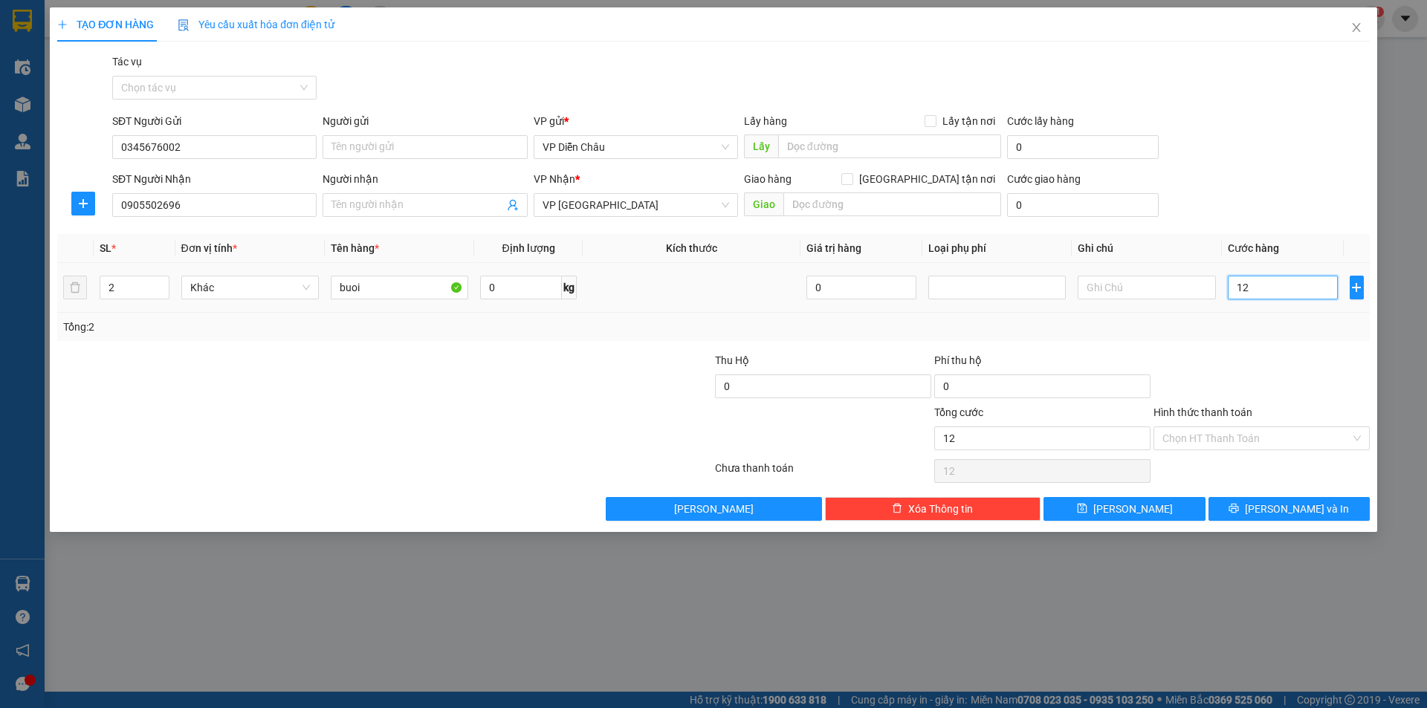
type input "120"
type input "1.200"
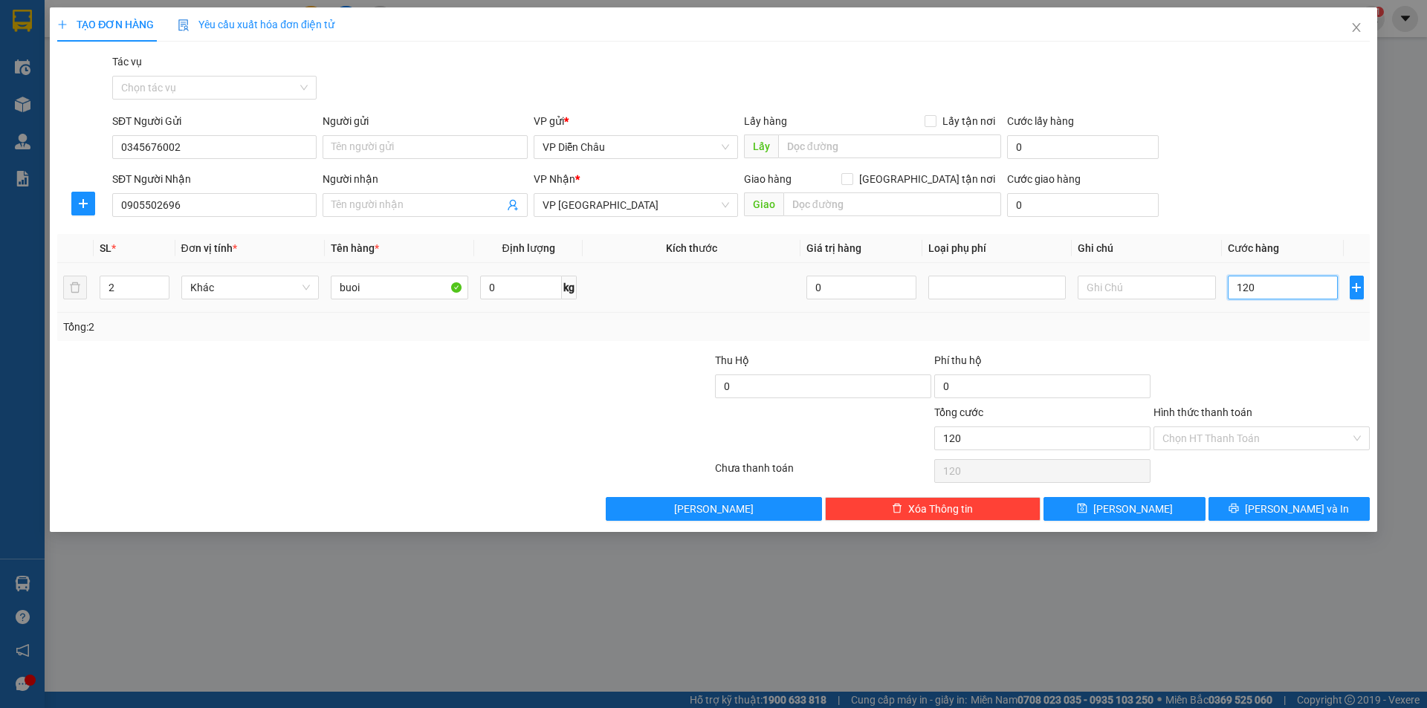
type input "1.200"
type input "12.000"
type input "120.000"
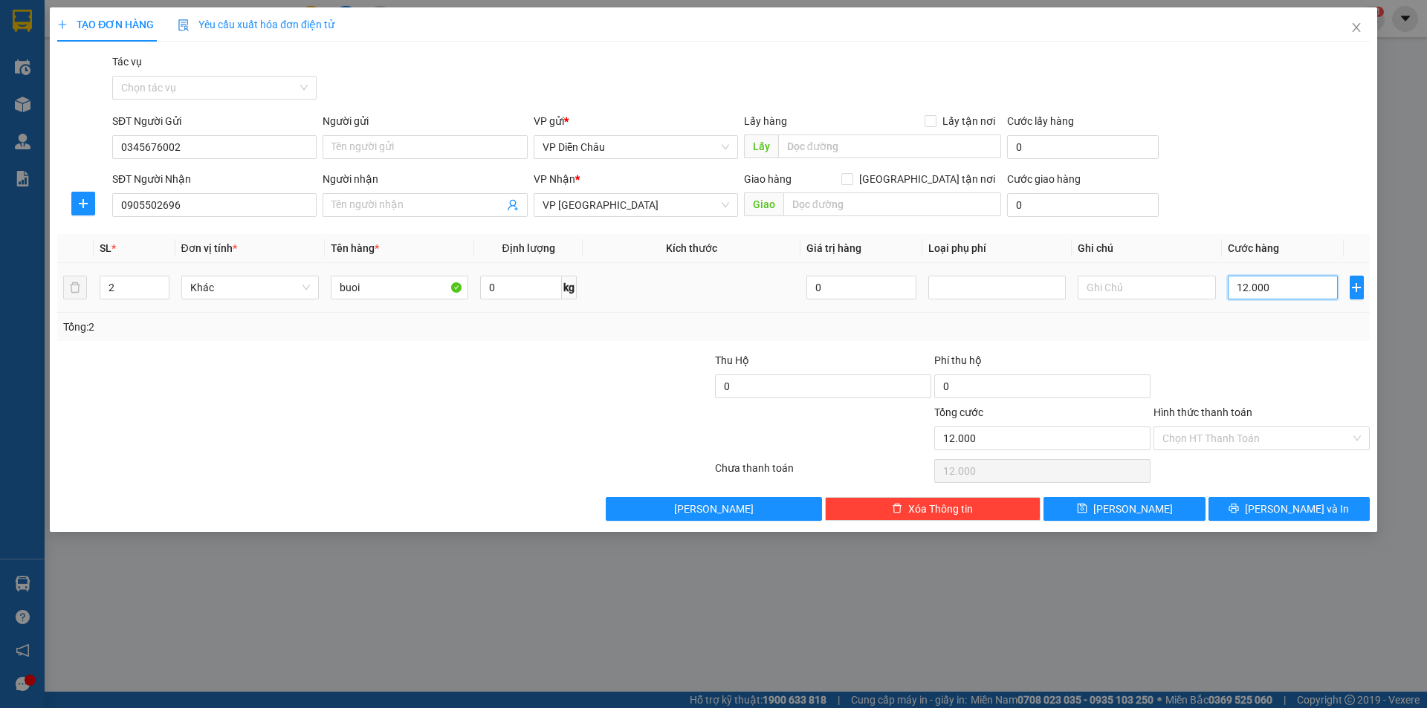
type input "120.000"
click at [1288, 509] on span "[PERSON_NAME] và In" at bounding box center [1296, 509] width 104 height 16
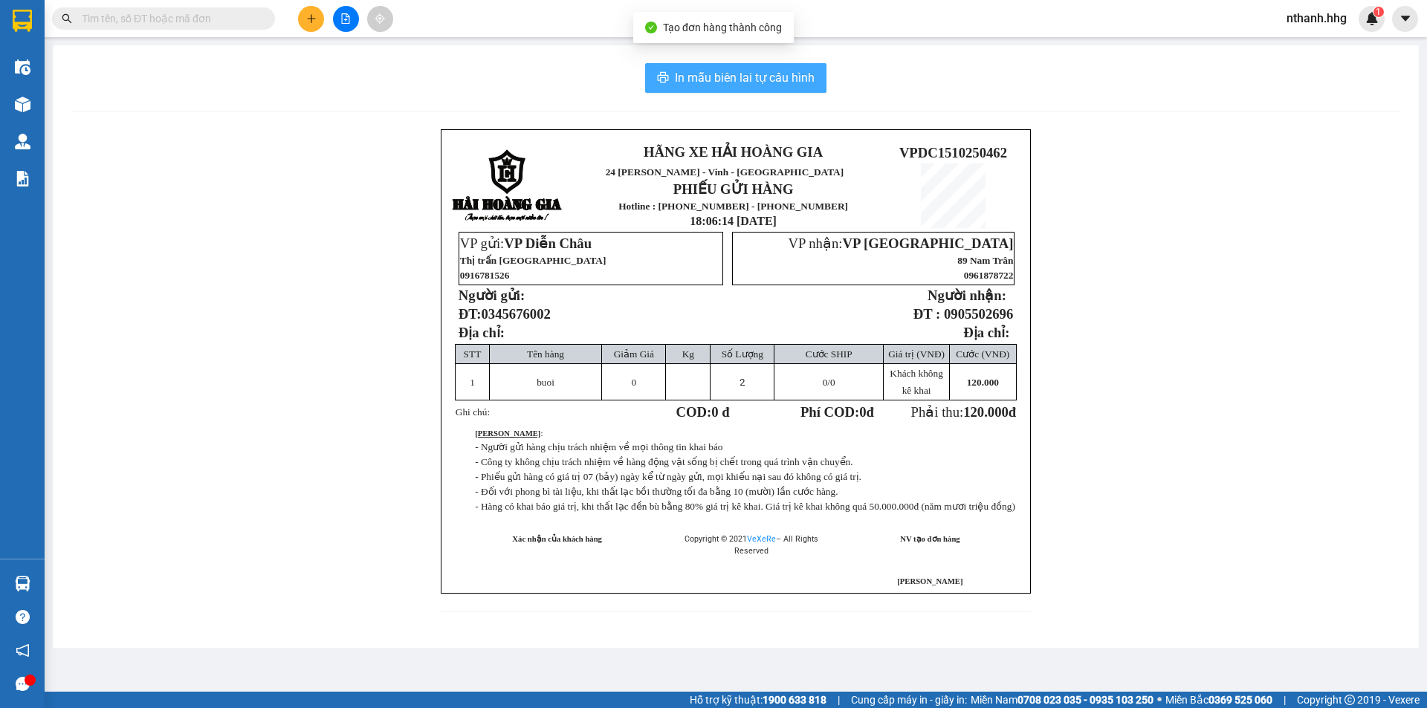
click at [675, 66] on button "In mẫu biên lai tự cấu hình" at bounding box center [735, 78] width 181 height 30
